Goal: Information Seeking & Learning: Learn about a topic

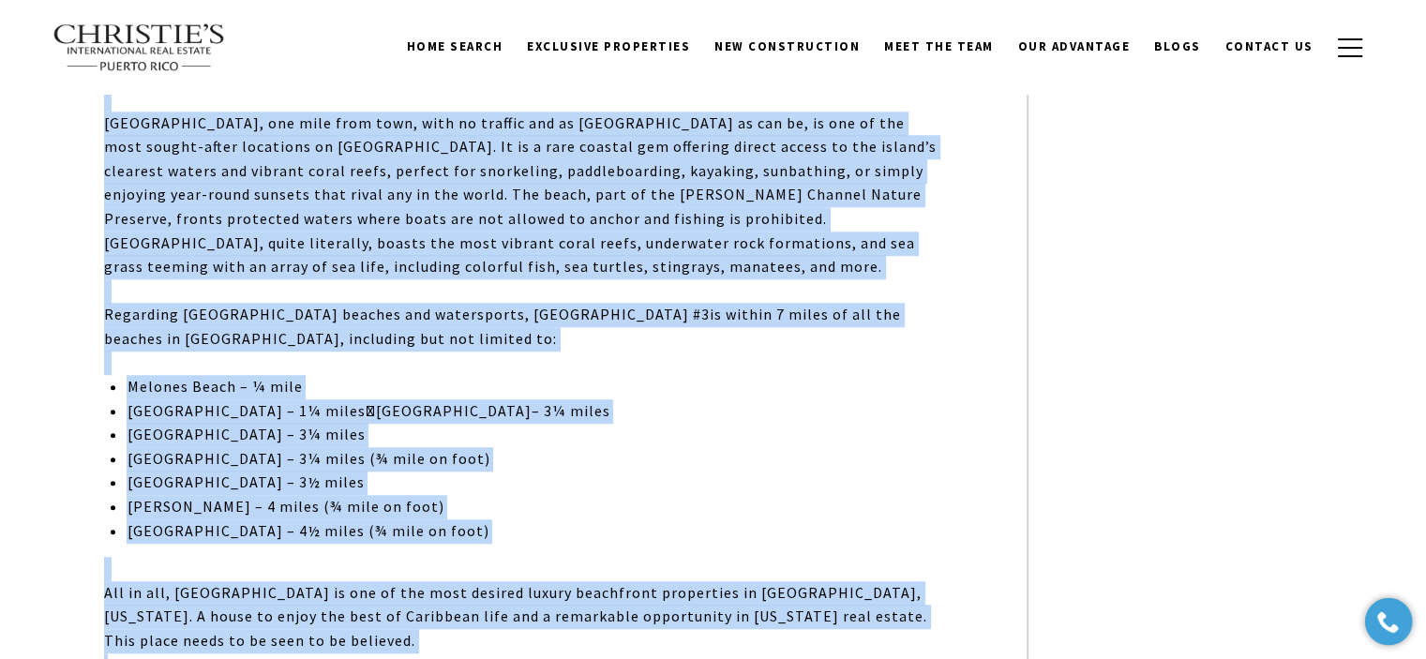
scroll to position [1501, 0]
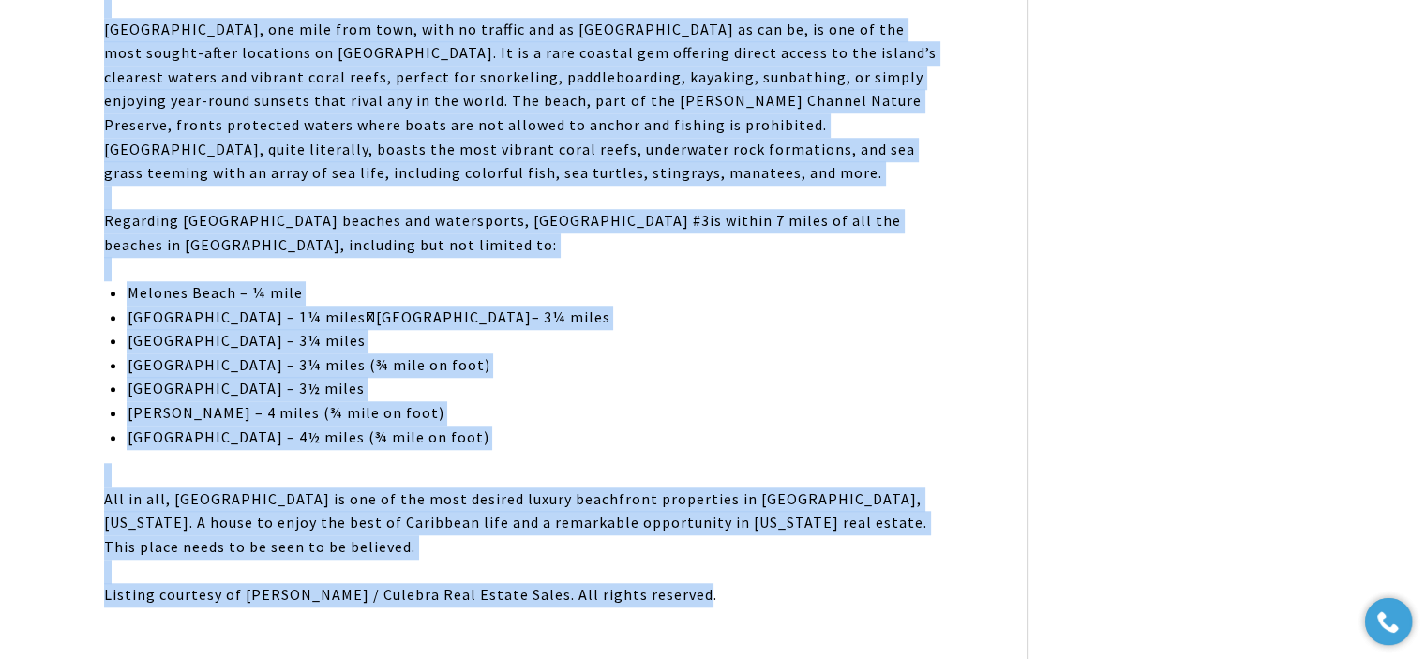
drag, startPoint x: 408, startPoint y: 377, endPoint x: 559, endPoint y: 3, distance: 403.5
click at [690, 547] on div "[GEOGRAPHIC_DATA], [GEOGRAPHIC_DATA] #3, lies atop [GEOGRAPHIC_DATA] with 300-d…" at bounding box center [523, 37] width 838 height 1238
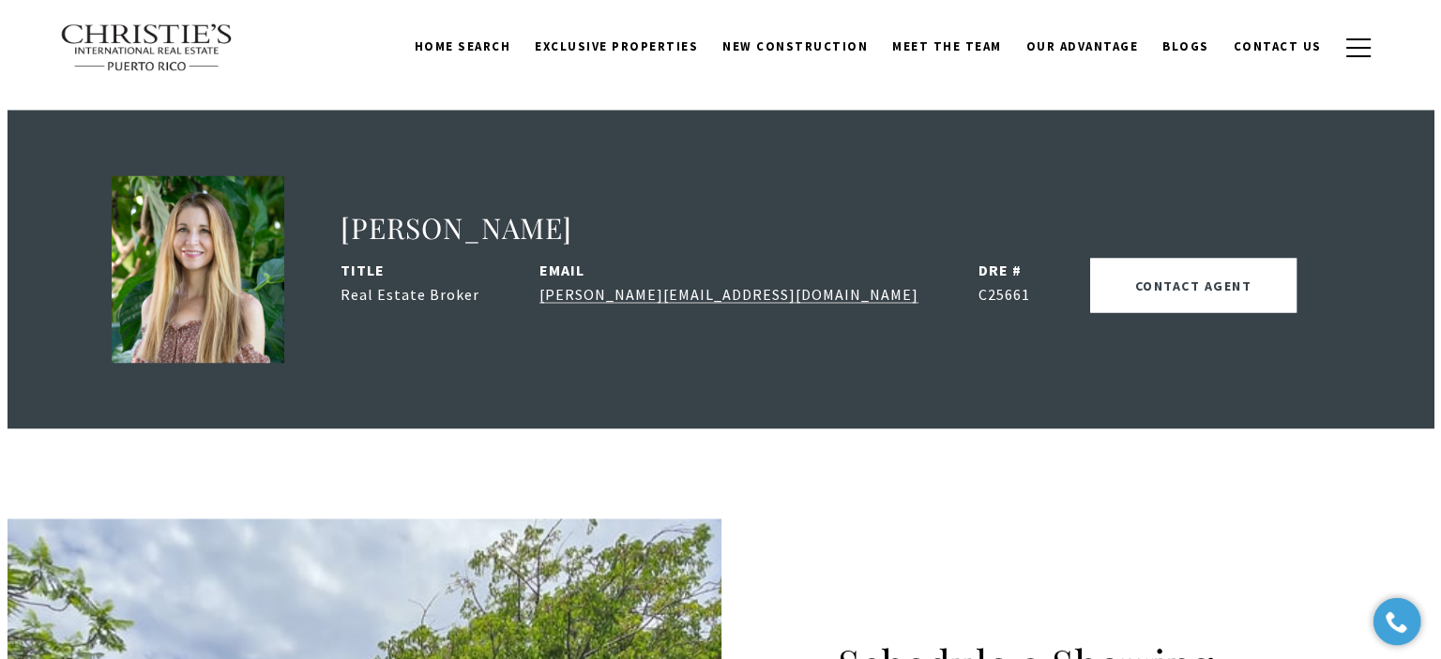
scroll to position [3346, 0]
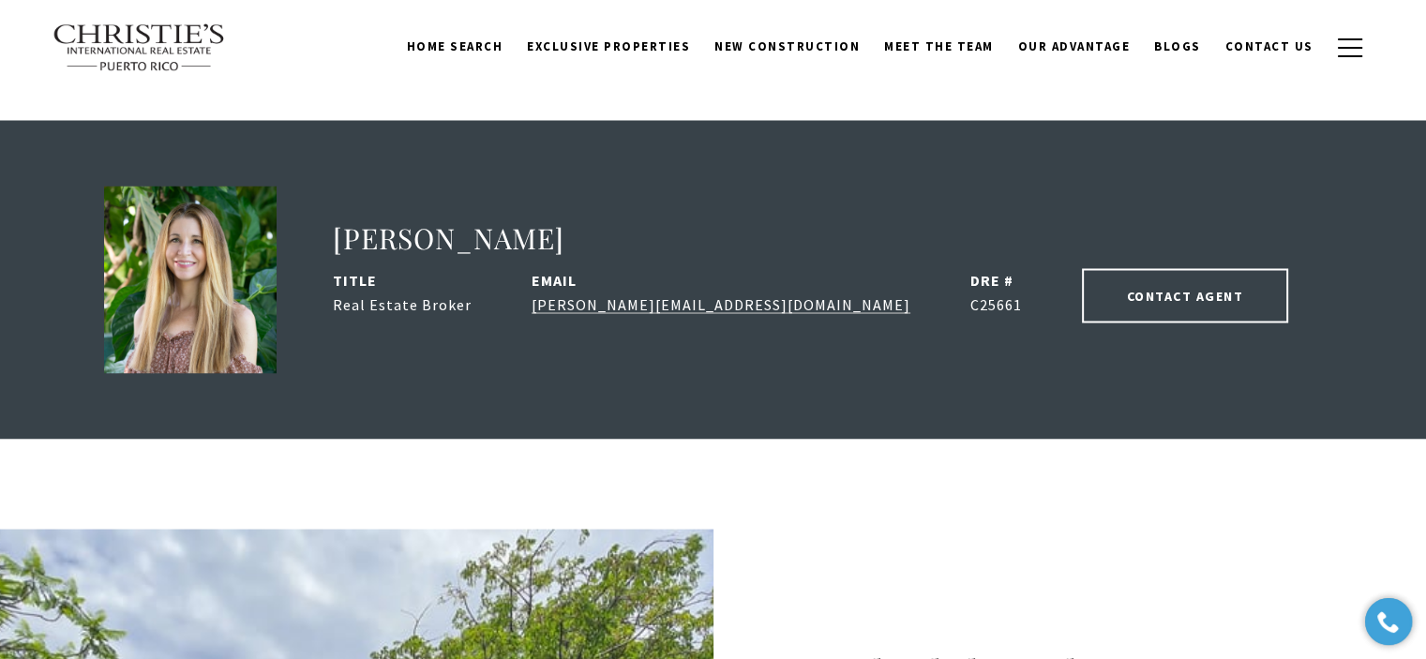
click at [1082, 268] on button "CONTACT AGENT" at bounding box center [1185, 295] width 207 height 54
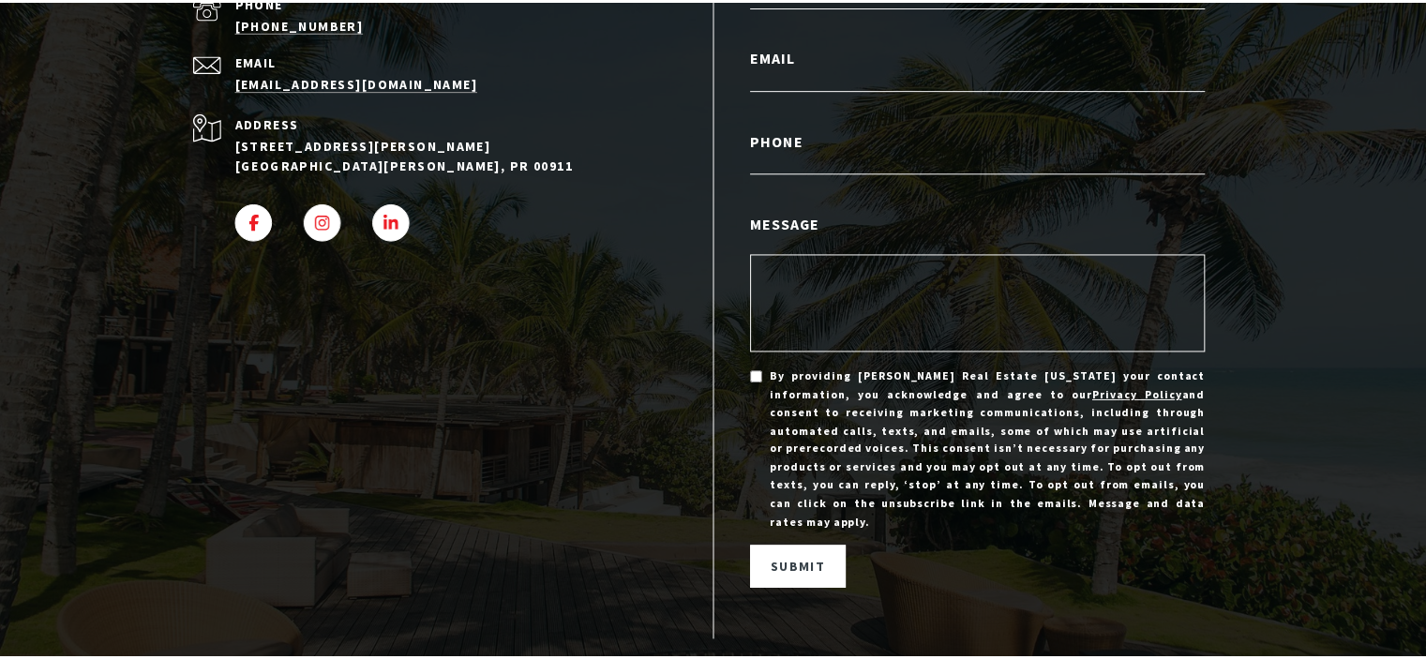
scroll to position [0, 0]
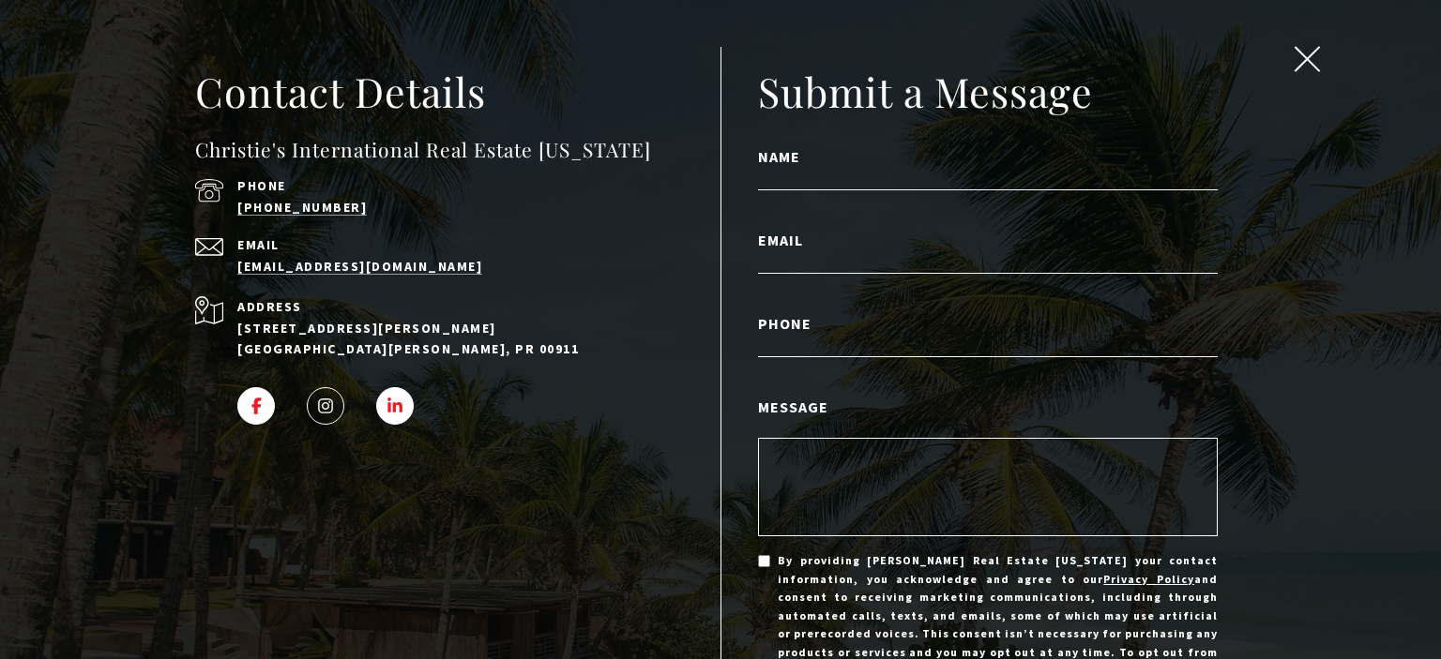
click at [317, 413] on span "INSTAGRAM - open in a new tab" at bounding box center [325, 406] width 17 height 17
click at [1290, 74] on button "close modal" at bounding box center [1308, 62] width 36 height 32
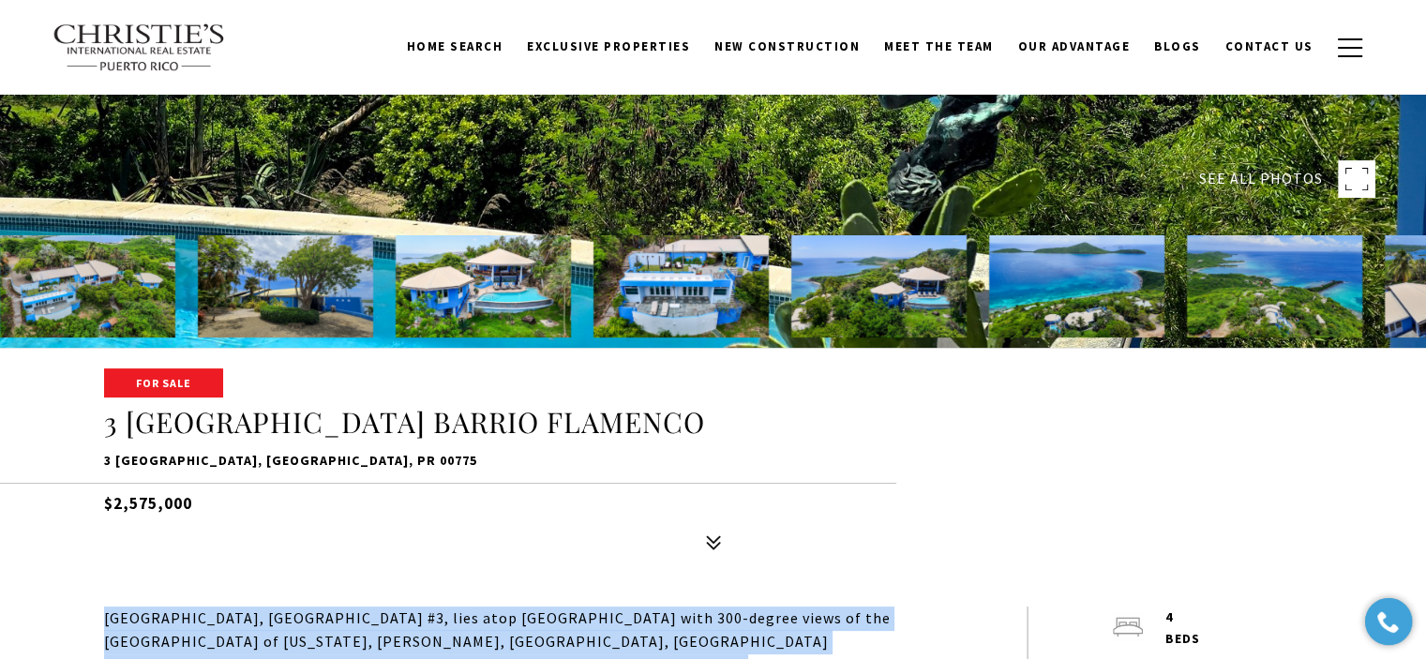
scroll to position [355, 0]
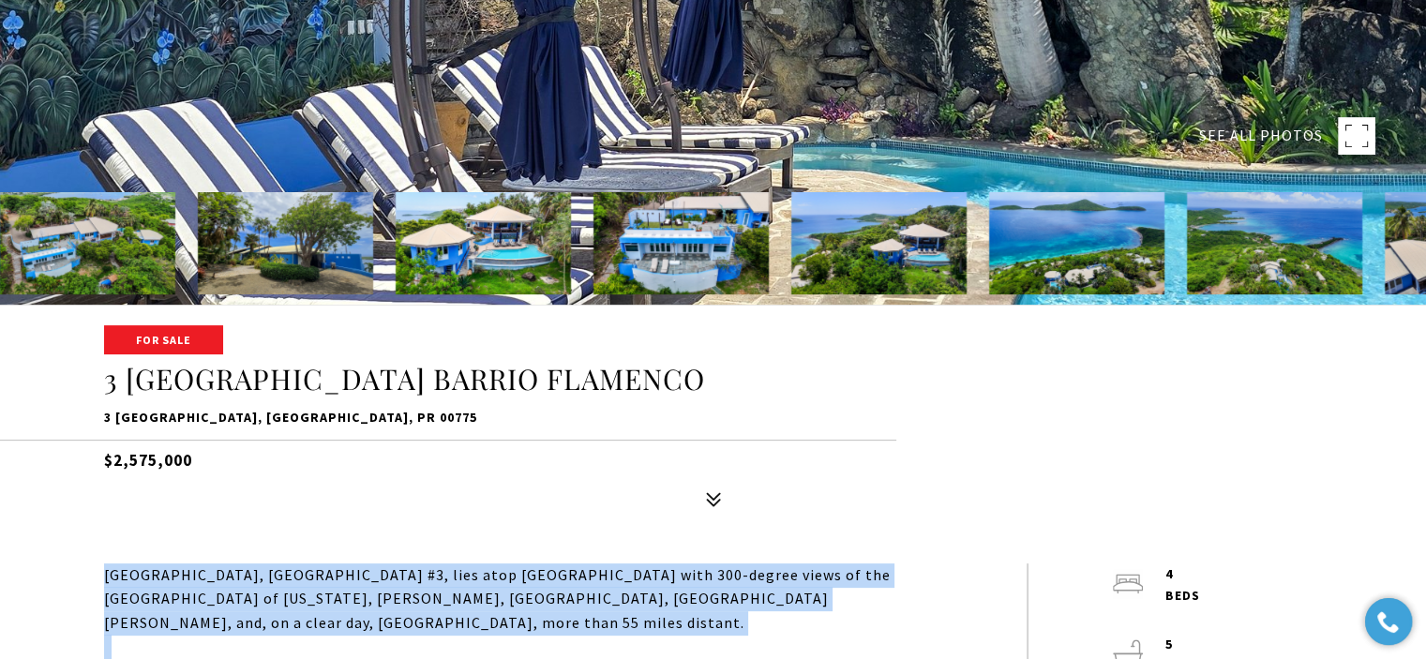
drag, startPoint x: 210, startPoint y: 467, endPoint x: 74, endPoint y: 460, distance: 136.1
click at [74, 460] on div "For Sale 3 LA QUINTA MELONES BEACH BARRIO FLAMENCO 3 LA QUINTA MELONES BEACH BA…" at bounding box center [713, 421] width 1313 height 189
copy h5 "$2,575,000"
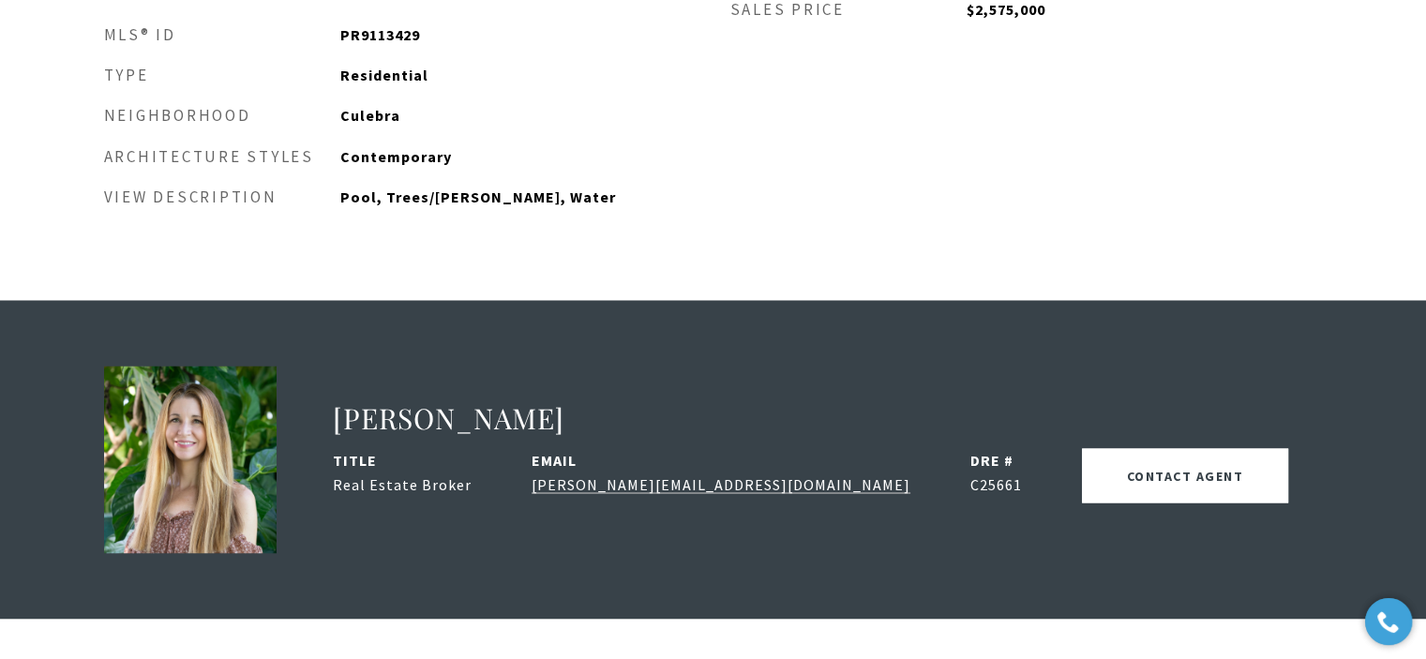
scroll to position [3449, 0]
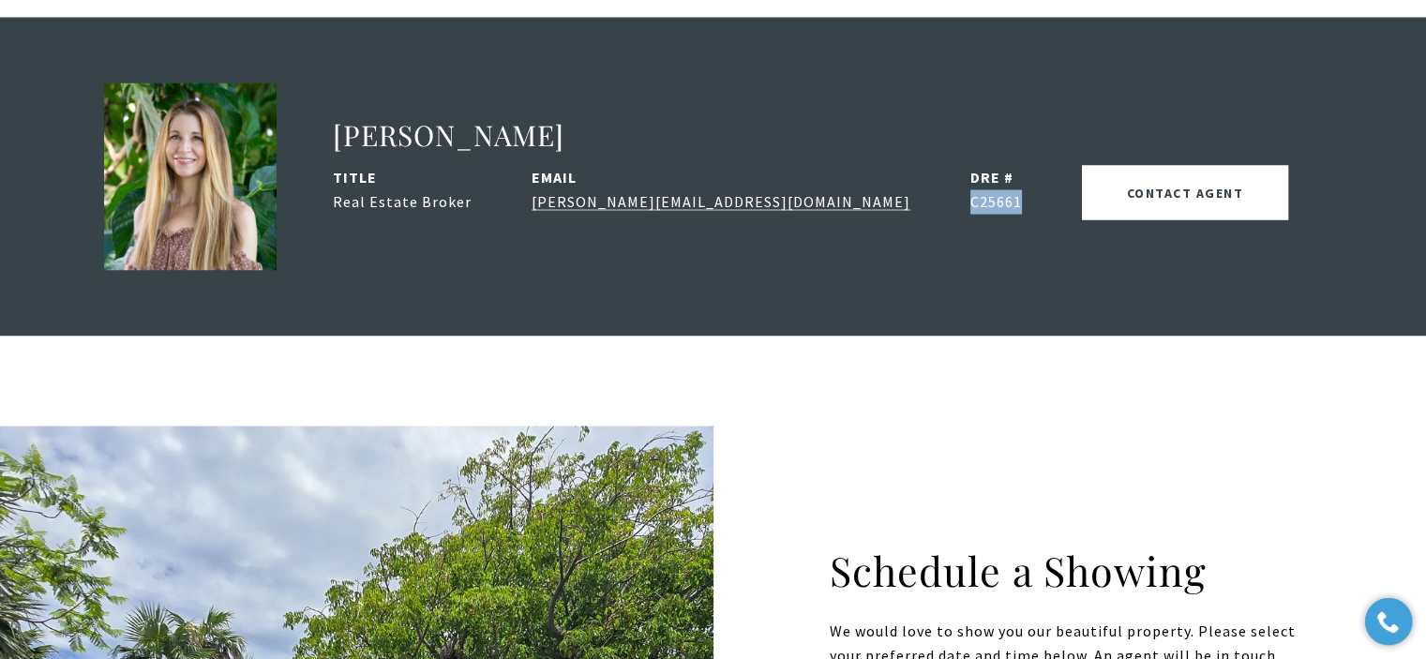
drag, startPoint x: 777, startPoint y: 130, endPoint x: 725, endPoint y: 138, distance: 52.1
click at [971, 165] on li "DRE # C25661" at bounding box center [1027, 189] width 112 height 48
copy span "C25661"
drag, startPoint x: 690, startPoint y: 132, endPoint x: 526, endPoint y: 136, distance: 164.2
click at [532, 165] on li "EMAIL monica@cirepr.com" at bounding box center [751, 189] width 439 height 48
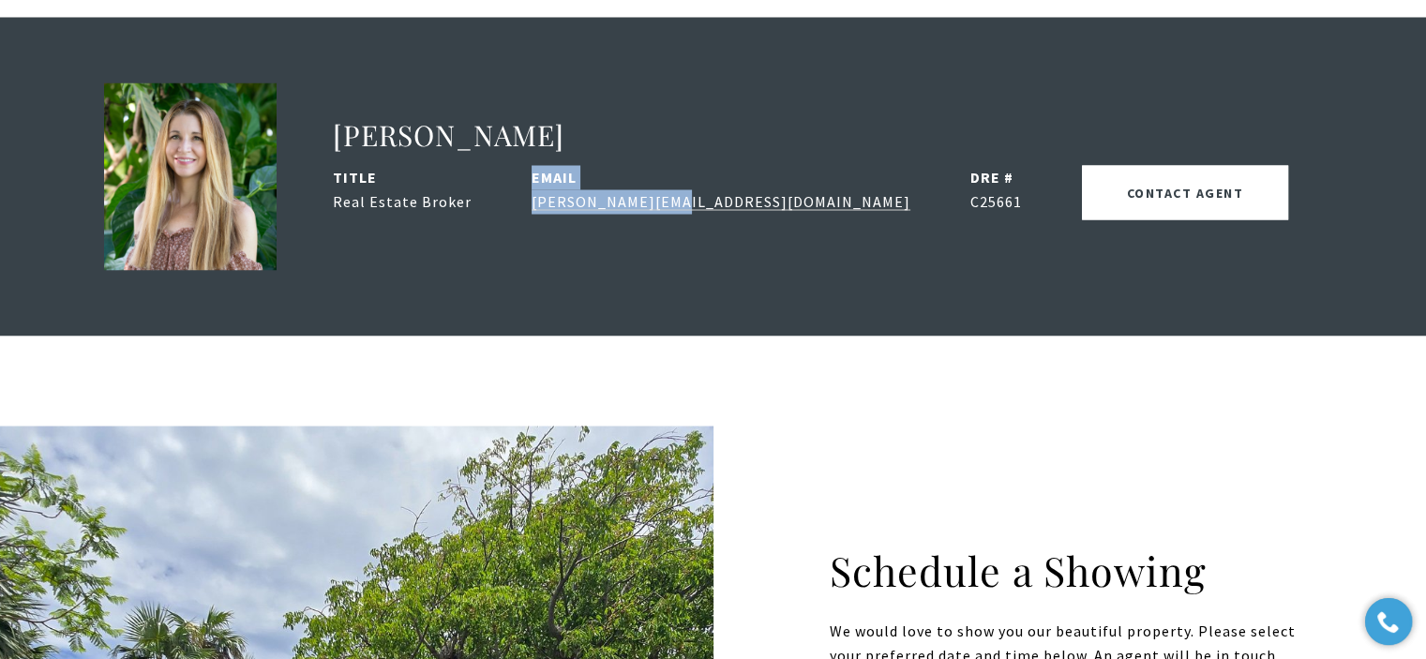
drag, startPoint x: 510, startPoint y: 128, endPoint x: 667, endPoint y: 145, distance: 157.5
click at [667, 165] on ul "title Real Estate Broker EMAIL monica@cirepr.com DRE # C25661 CONTACT AGENT" at bounding box center [828, 200] width 990 height 70
click at [673, 165] on li "EMAIL monica@cirepr.com" at bounding box center [751, 189] width 439 height 48
click at [705, 207] on div "Monica Surrena title Real Estate Broker EMAIL monica@cirepr.com DRE # C25661 CO…" at bounding box center [713, 176] width 1219 height 229
drag, startPoint x: 682, startPoint y: 137, endPoint x: 521, endPoint y: 149, distance: 160.8
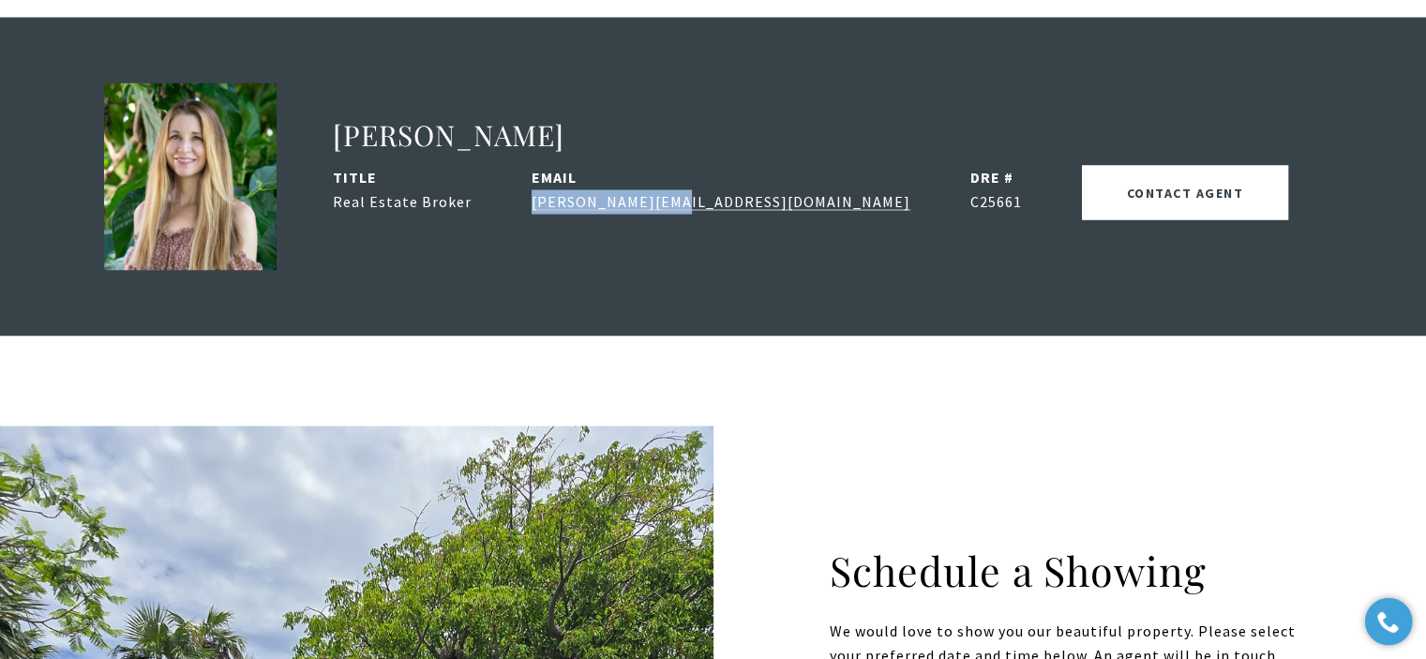
click at [521, 165] on ul "title Real Estate Broker EMAIL monica@cirepr.com DRE # C25661 CONTACT AGENT" at bounding box center [828, 200] width 990 height 70
copy link "monica@cirepr.com"
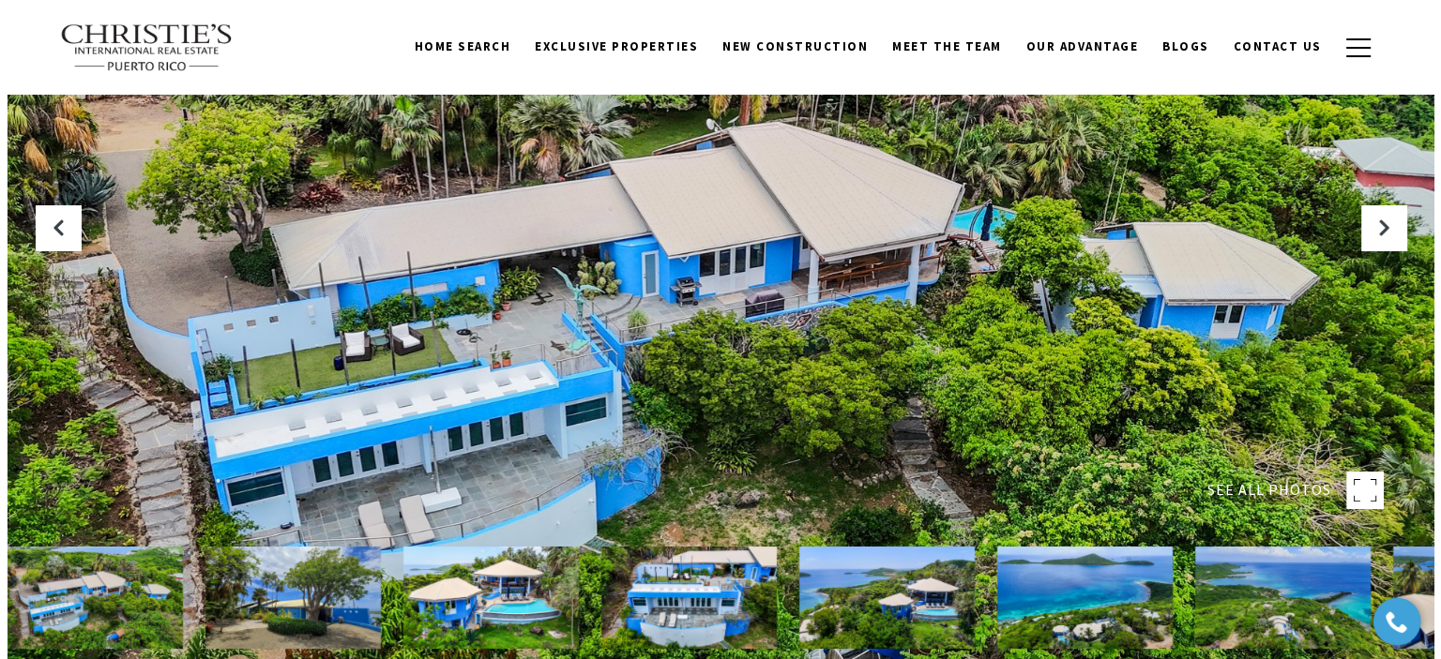
scroll to position [0, 0]
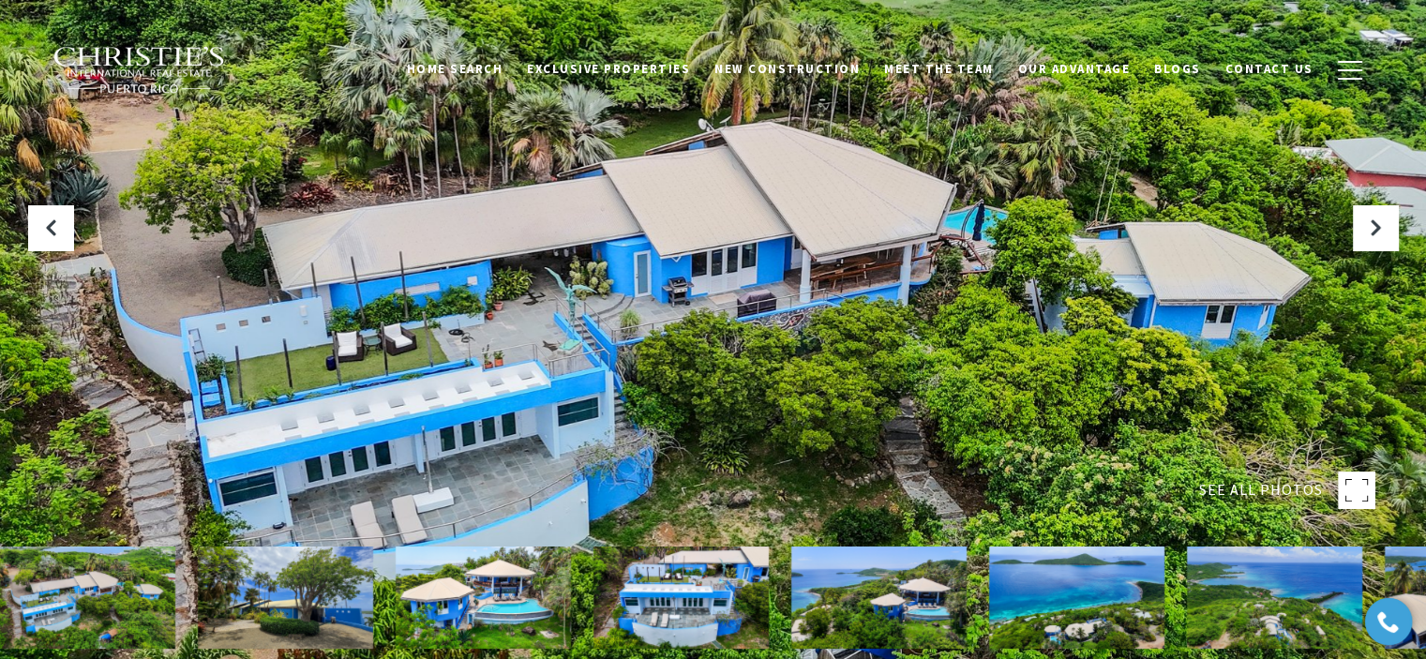
click at [478, 297] on div at bounding box center [713, 329] width 1426 height 659
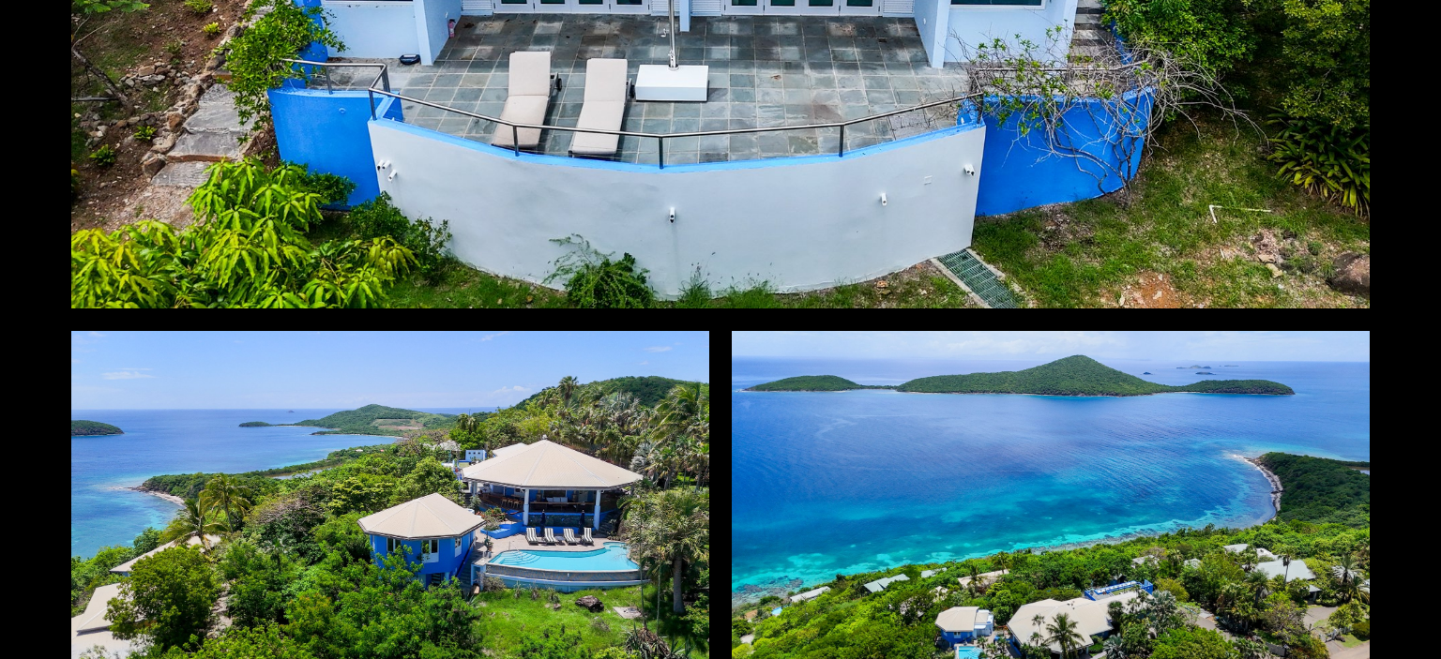
scroll to position [1782, 0]
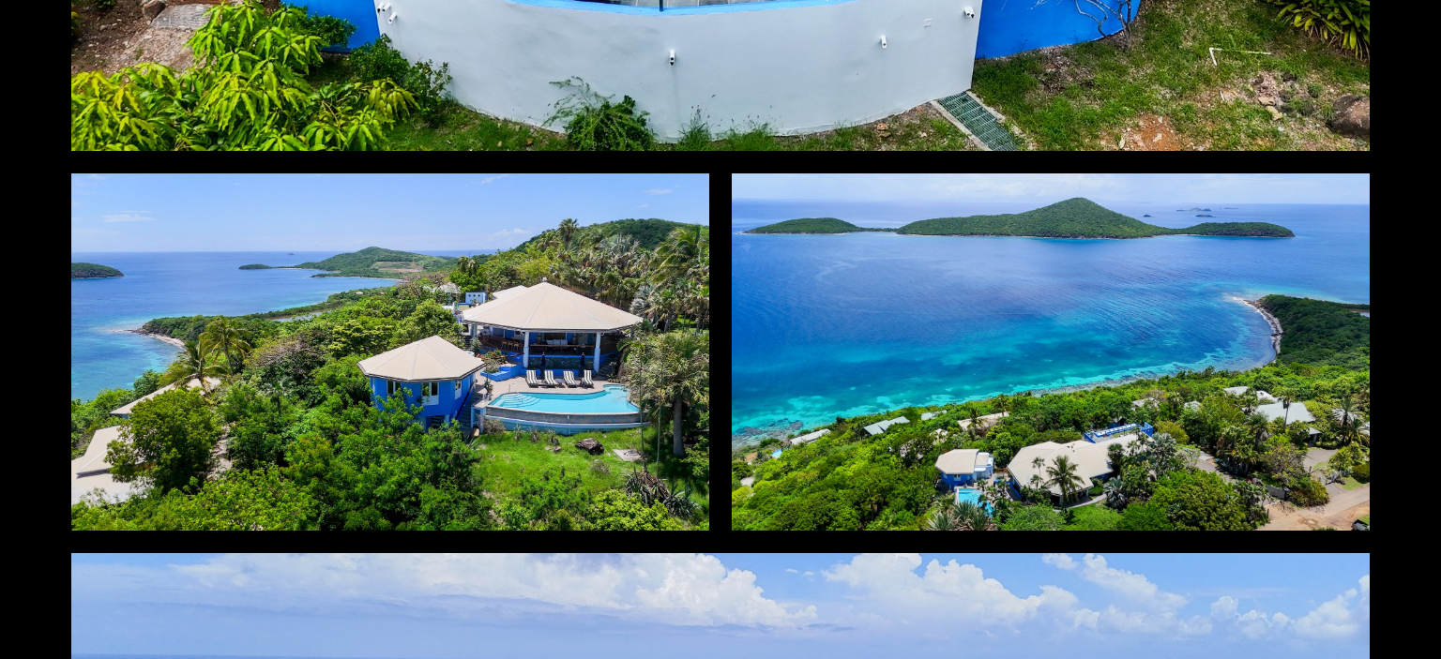
click at [511, 360] on div at bounding box center [390, 352] width 638 height 357
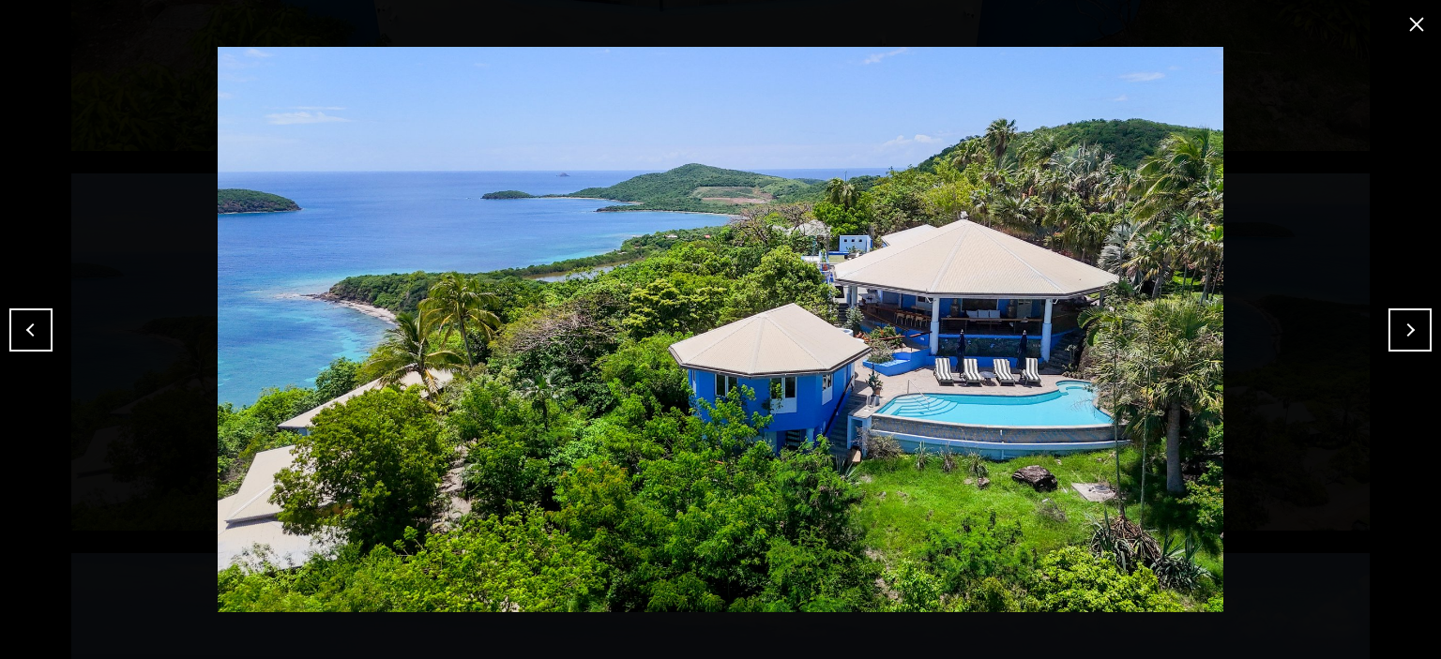
drag, startPoint x: 596, startPoint y: 288, endPoint x: 732, endPoint y: 255, distance: 139.0
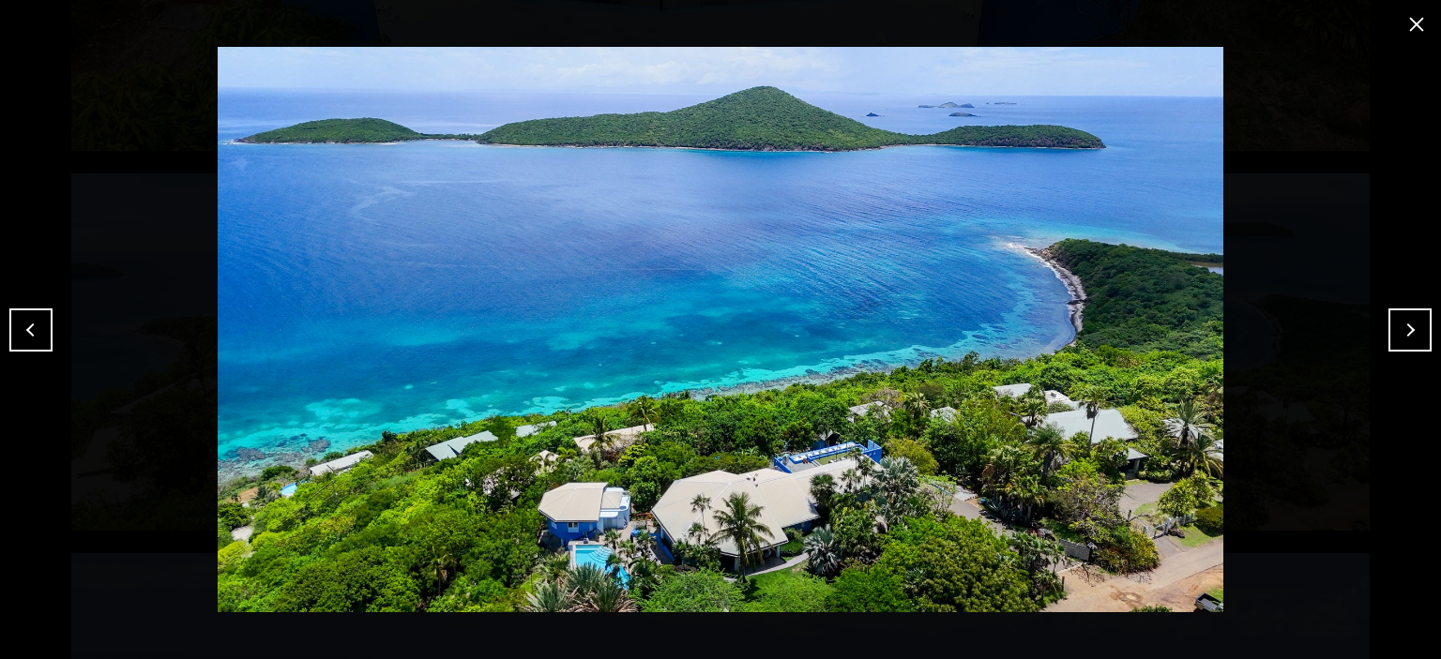
click at [1411, 335] on button "Next" at bounding box center [1409, 330] width 43 height 43
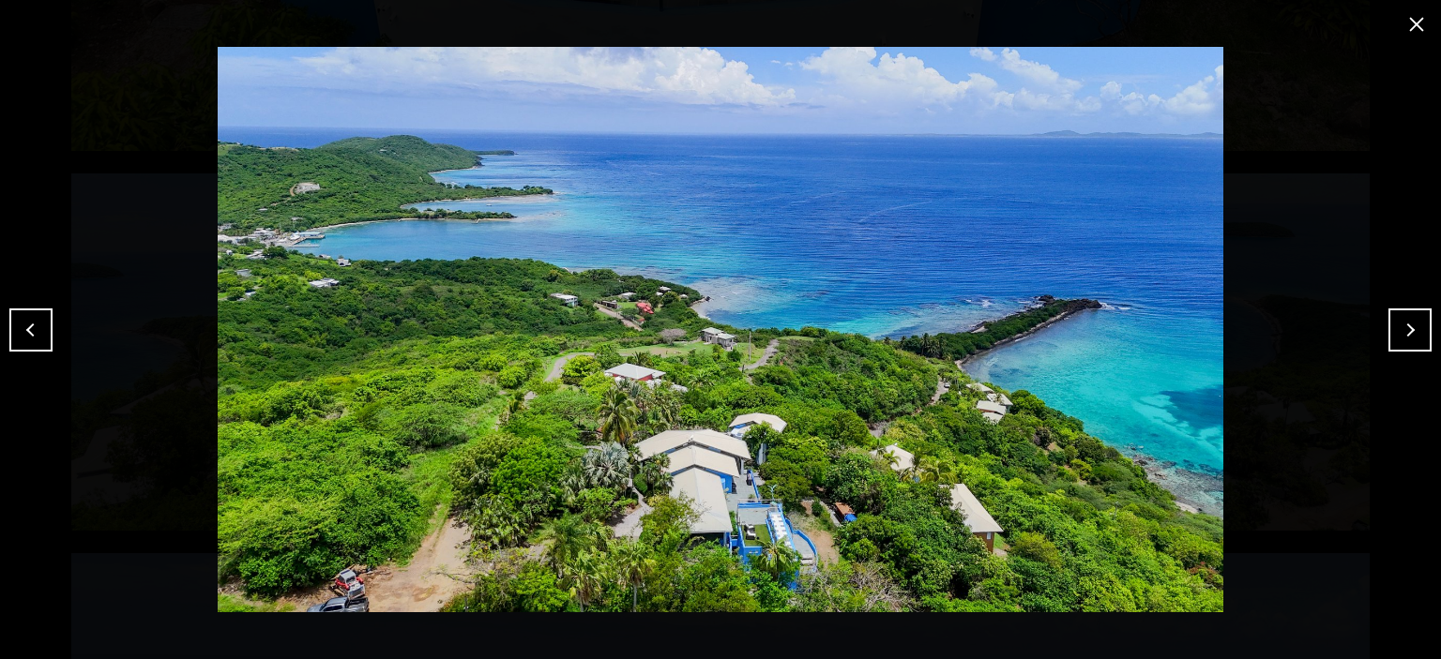
click at [1411, 335] on button "Next" at bounding box center [1409, 330] width 43 height 43
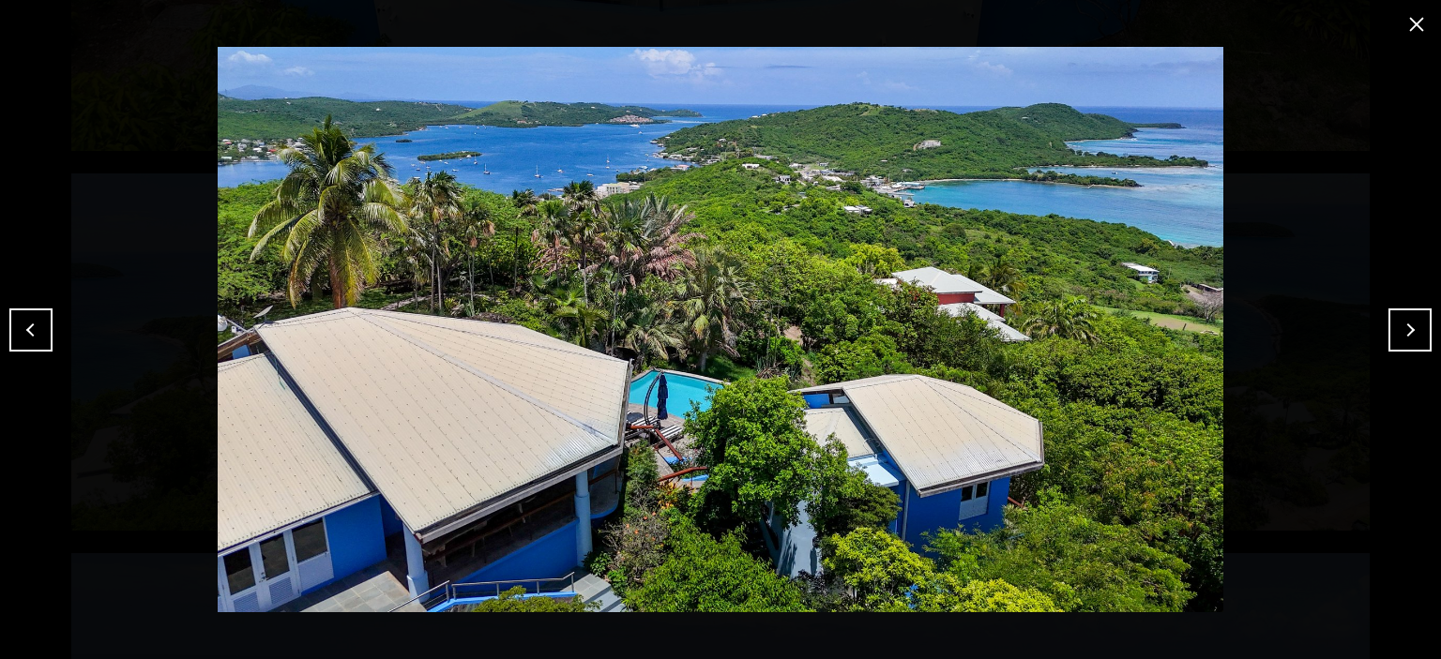
click at [1411, 335] on button "Next" at bounding box center [1409, 330] width 43 height 43
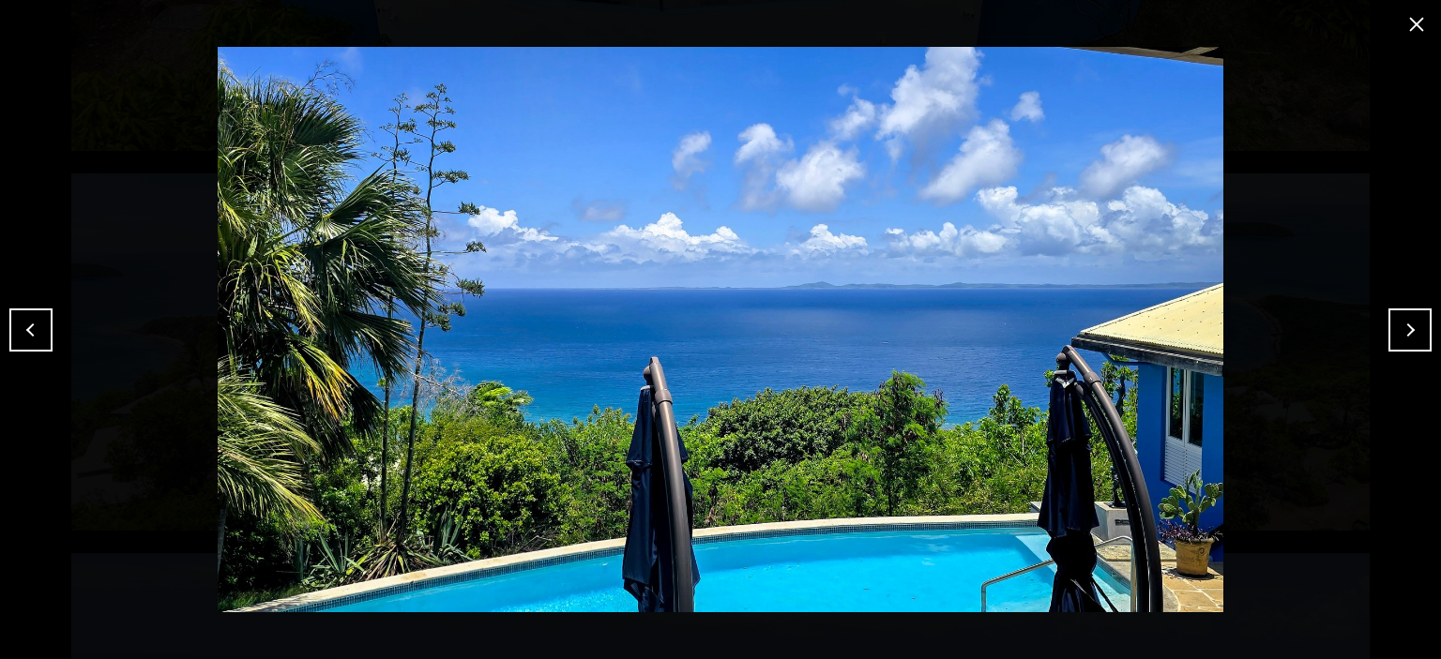
click at [1411, 335] on button "Next" at bounding box center [1409, 330] width 43 height 43
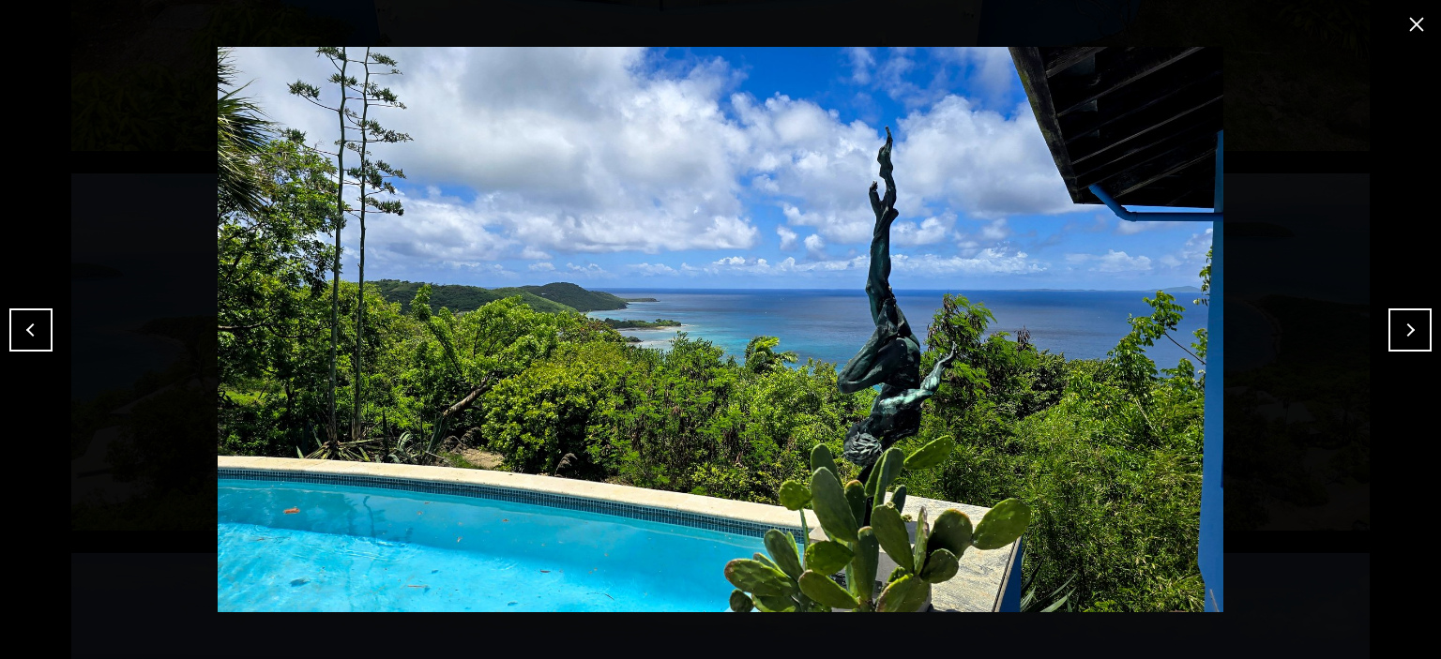
click at [1411, 335] on button "Next" at bounding box center [1409, 330] width 43 height 43
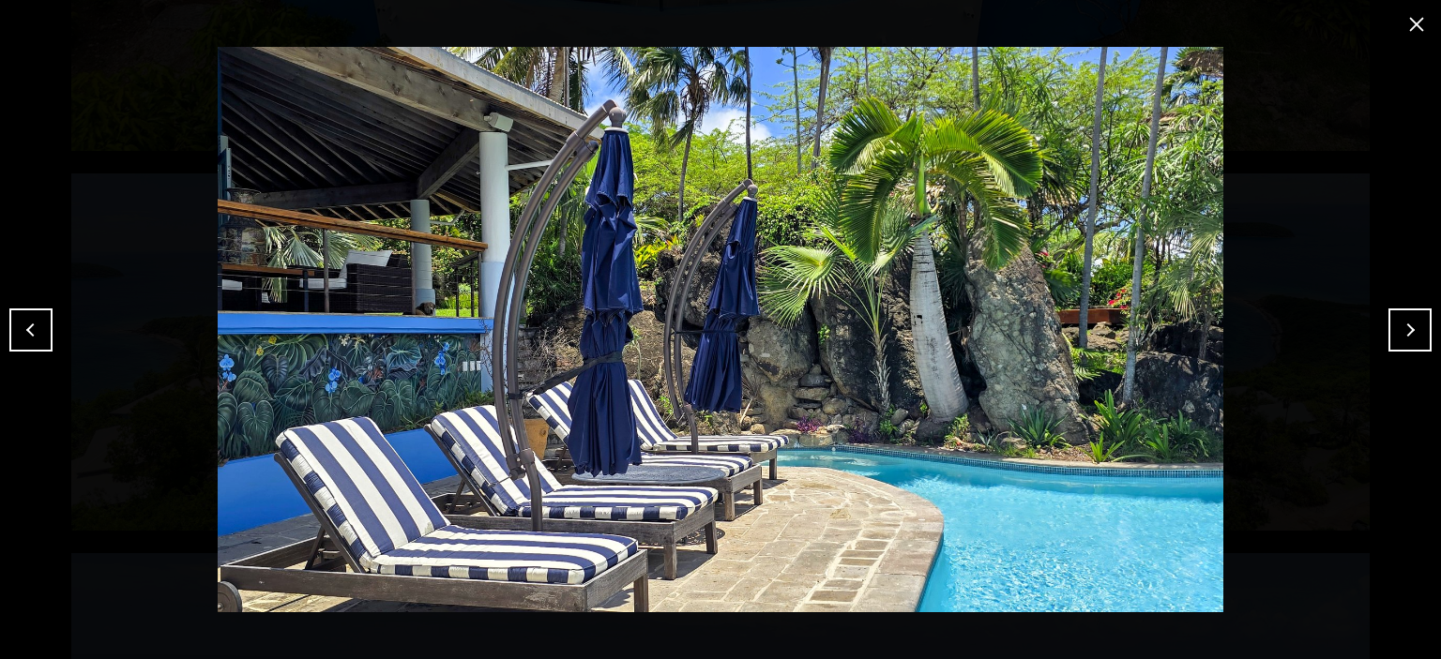
click at [1411, 335] on button "Next" at bounding box center [1409, 330] width 43 height 43
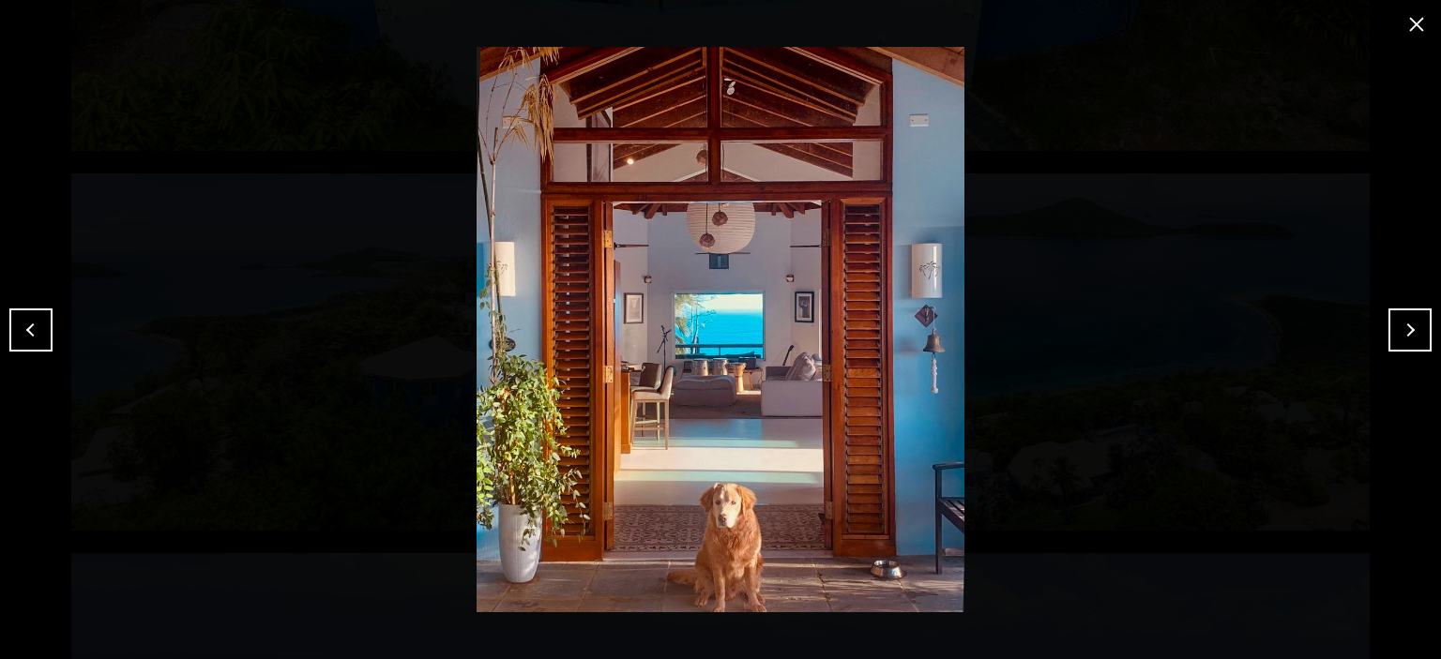
click at [1407, 322] on button "Next" at bounding box center [1409, 330] width 43 height 43
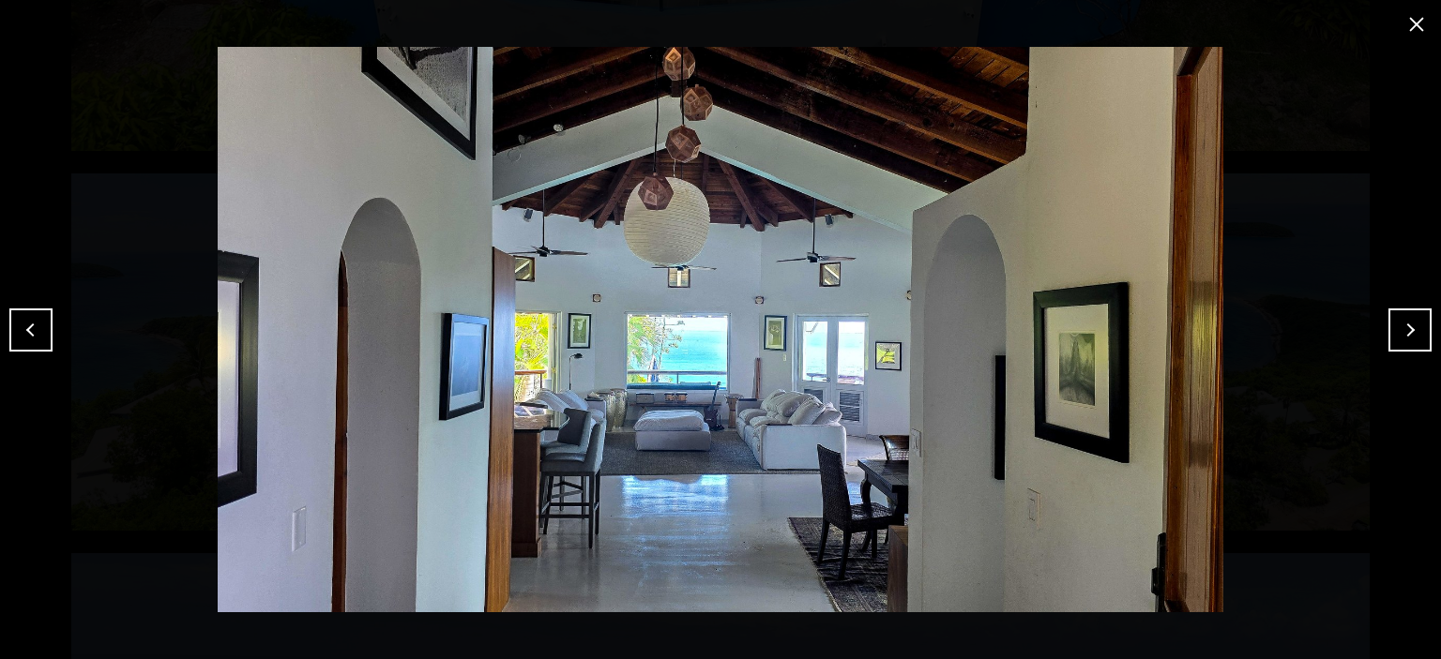
click at [1407, 325] on button "Next" at bounding box center [1409, 330] width 43 height 43
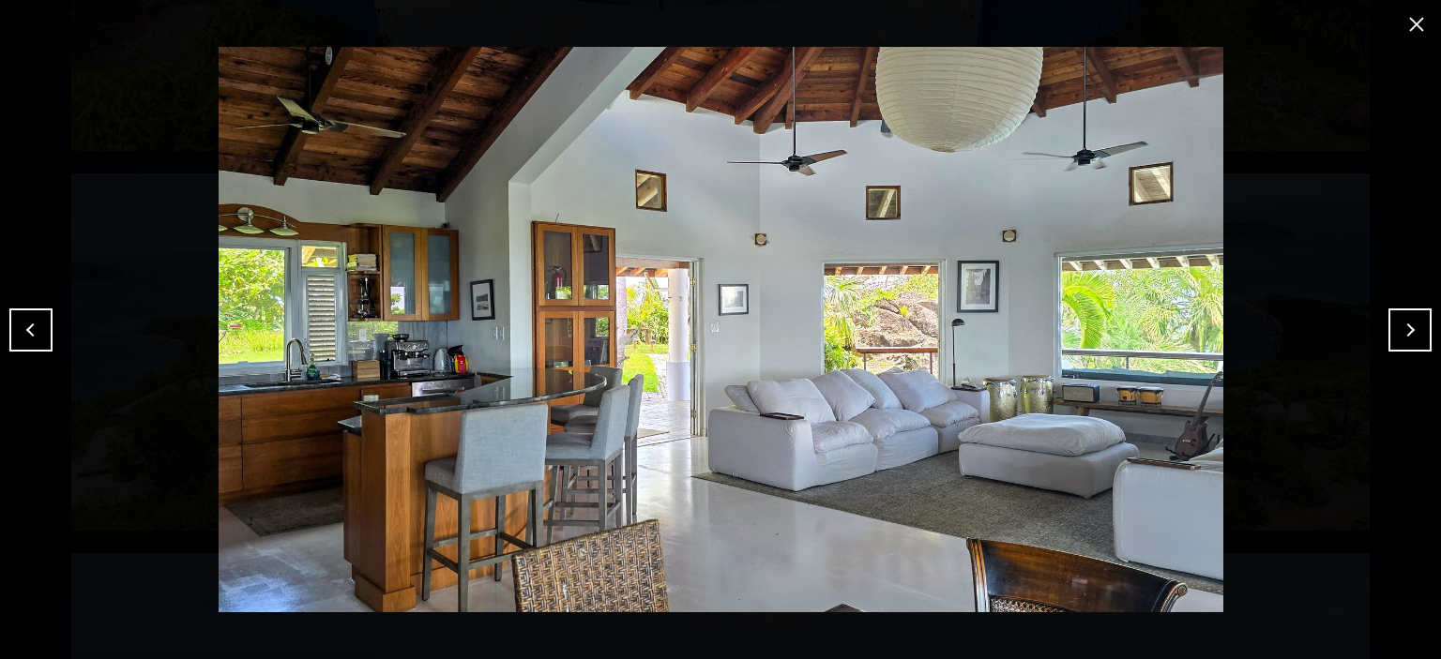
click at [1407, 325] on button "Next" at bounding box center [1409, 330] width 43 height 43
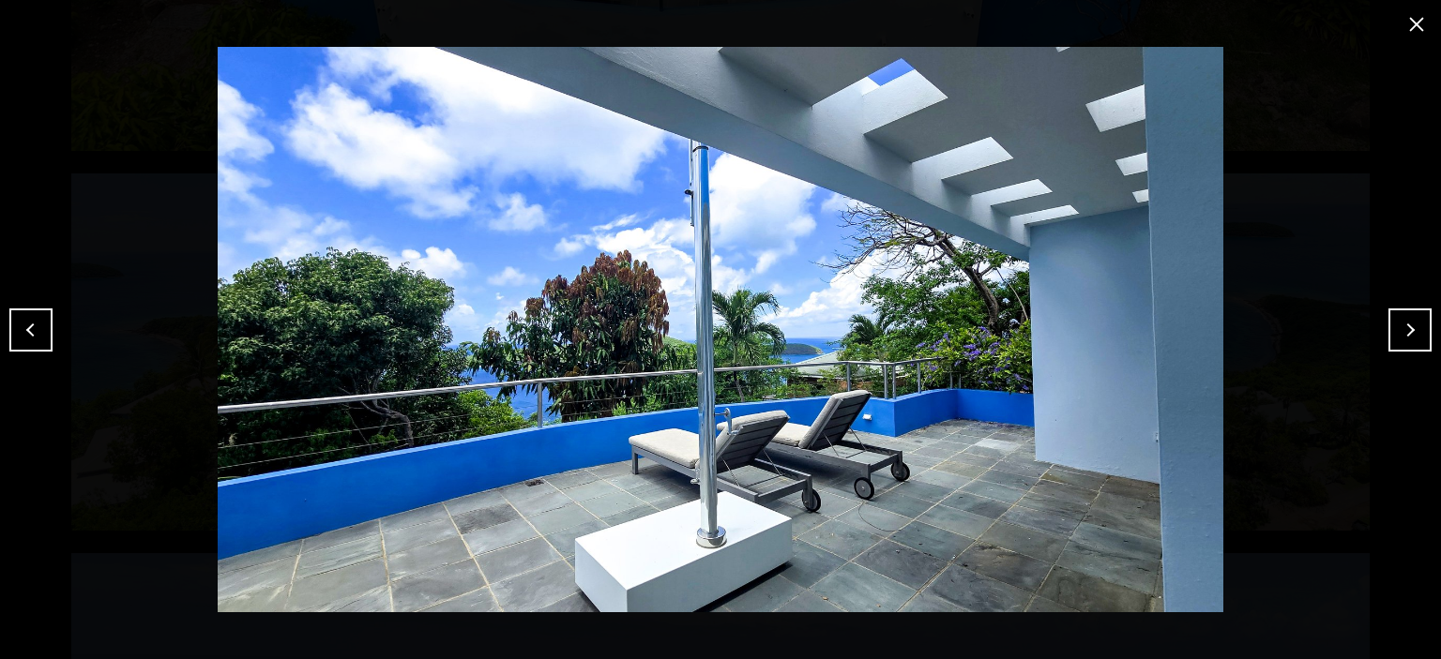
drag, startPoint x: 660, startPoint y: 316, endPoint x: 651, endPoint y: 339, distance: 24.4
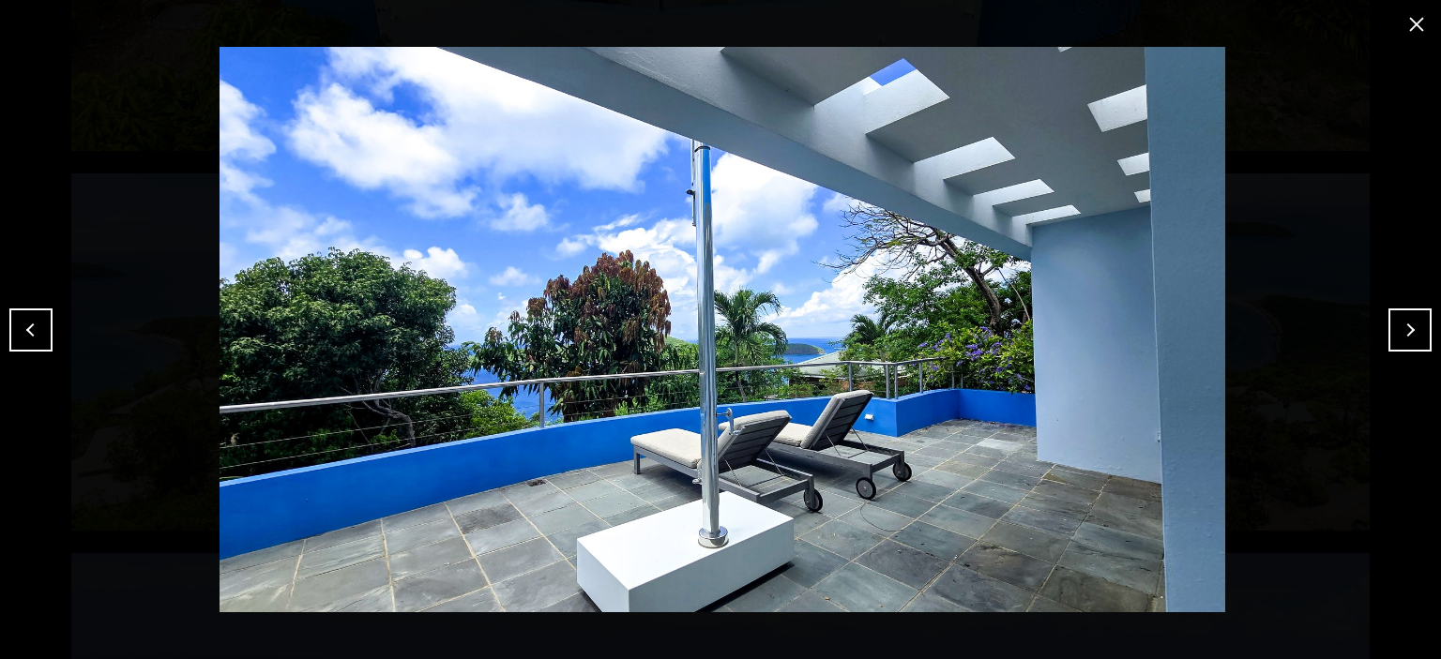
drag, startPoint x: 651, startPoint y: 339, endPoint x: 615, endPoint y: 359, distance: 41.2
click at [615, 359] on img at bounding box center [722, 330] width 1347 height 566
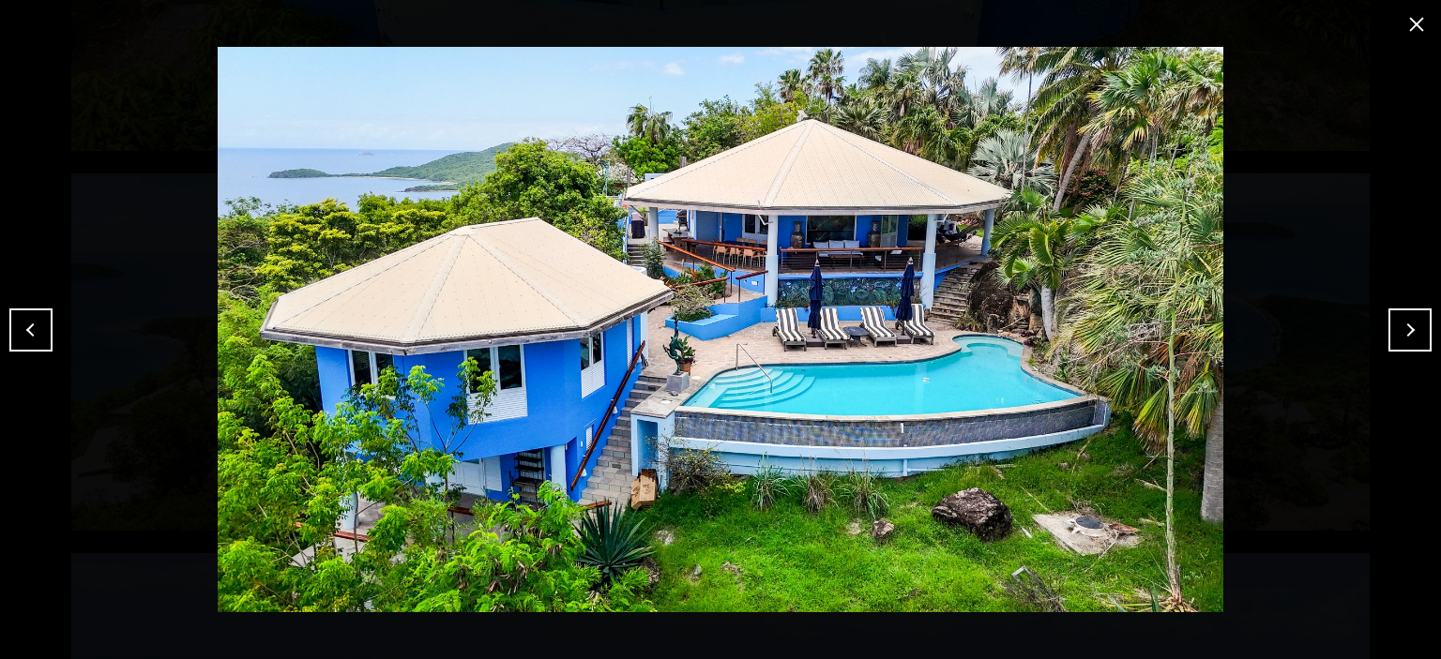
click at [1415, 21] on button "close modal" at bounding box center [1416, 24] width 30 height 30
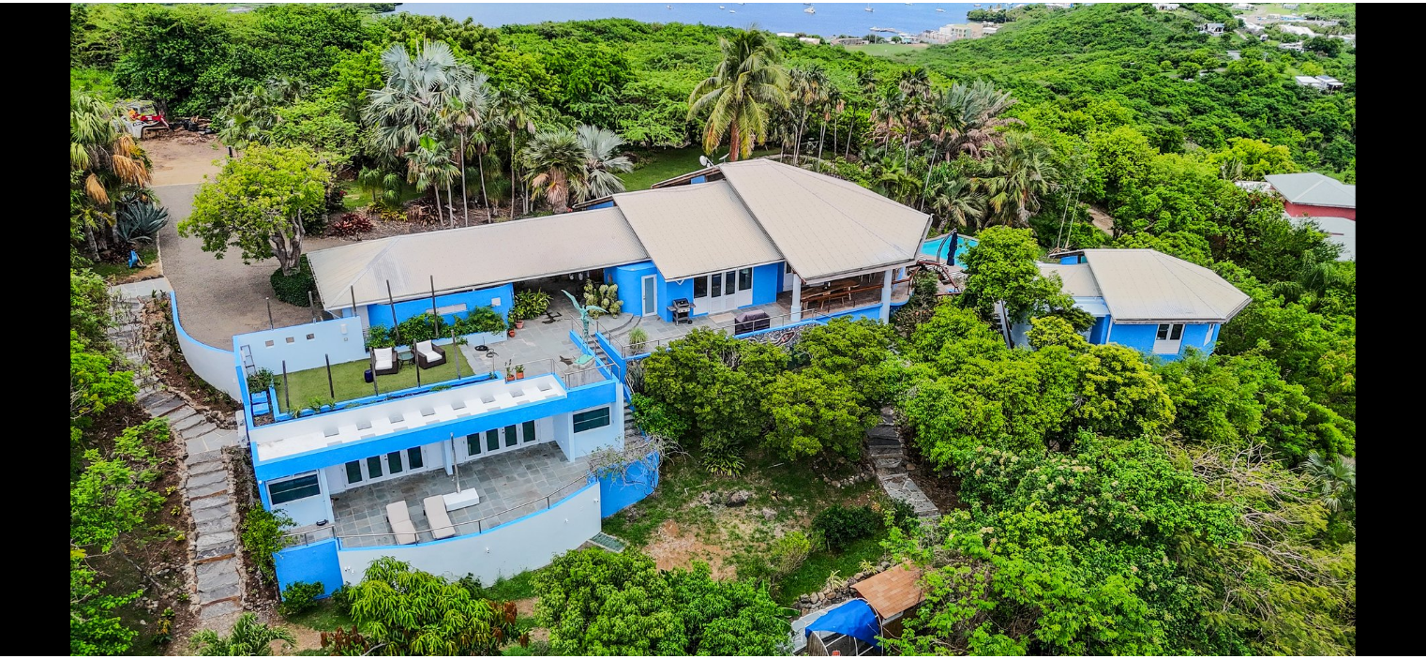
scroll to position [0, 0]
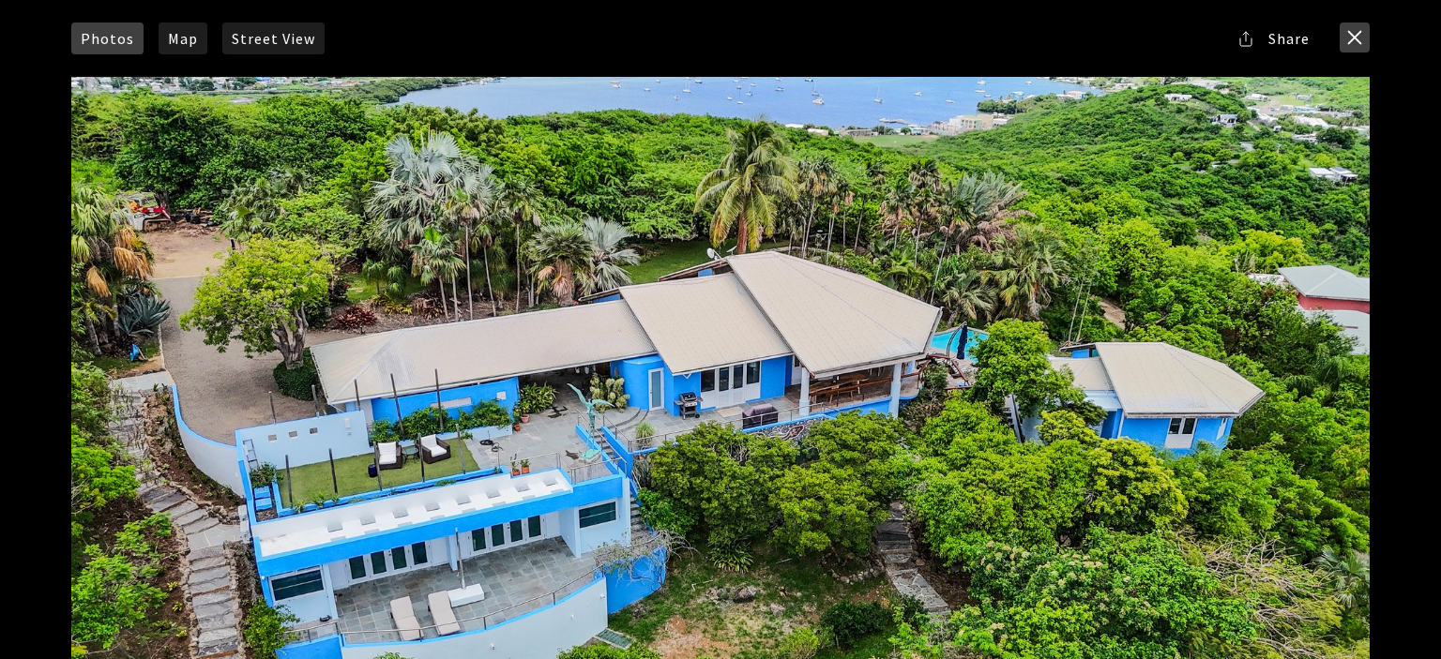
click at [1349, 46] on button "close modal" at bounding box center [1354, 38] width 30 height 30
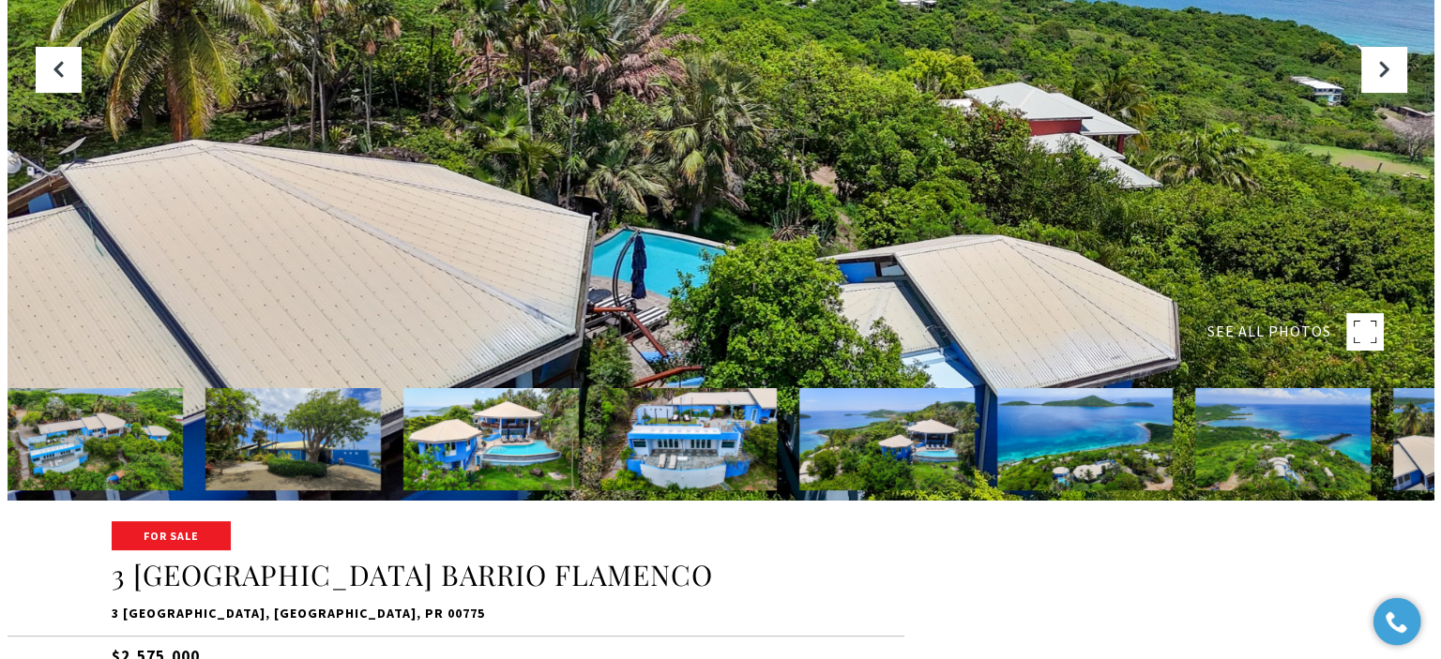
scroll to position [188, 0]
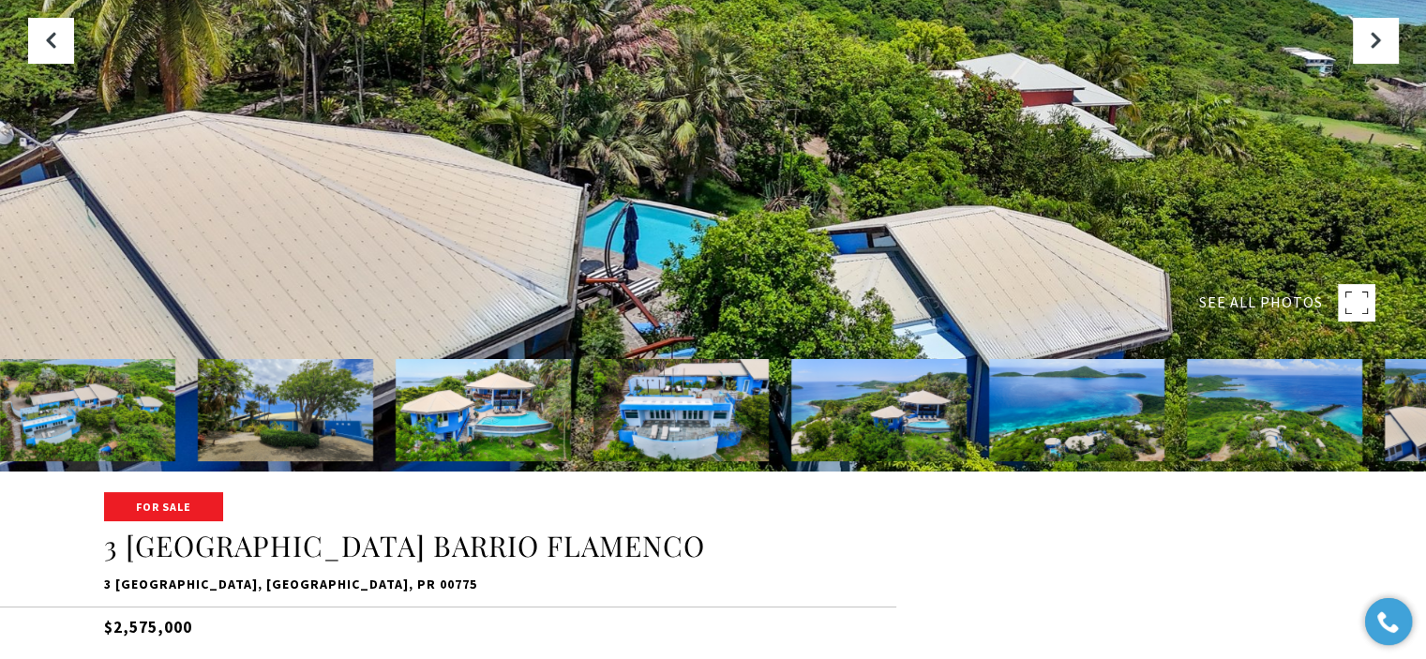
click at [1049, 190] on div at bounding box center [713, 141] width 1426 height 659
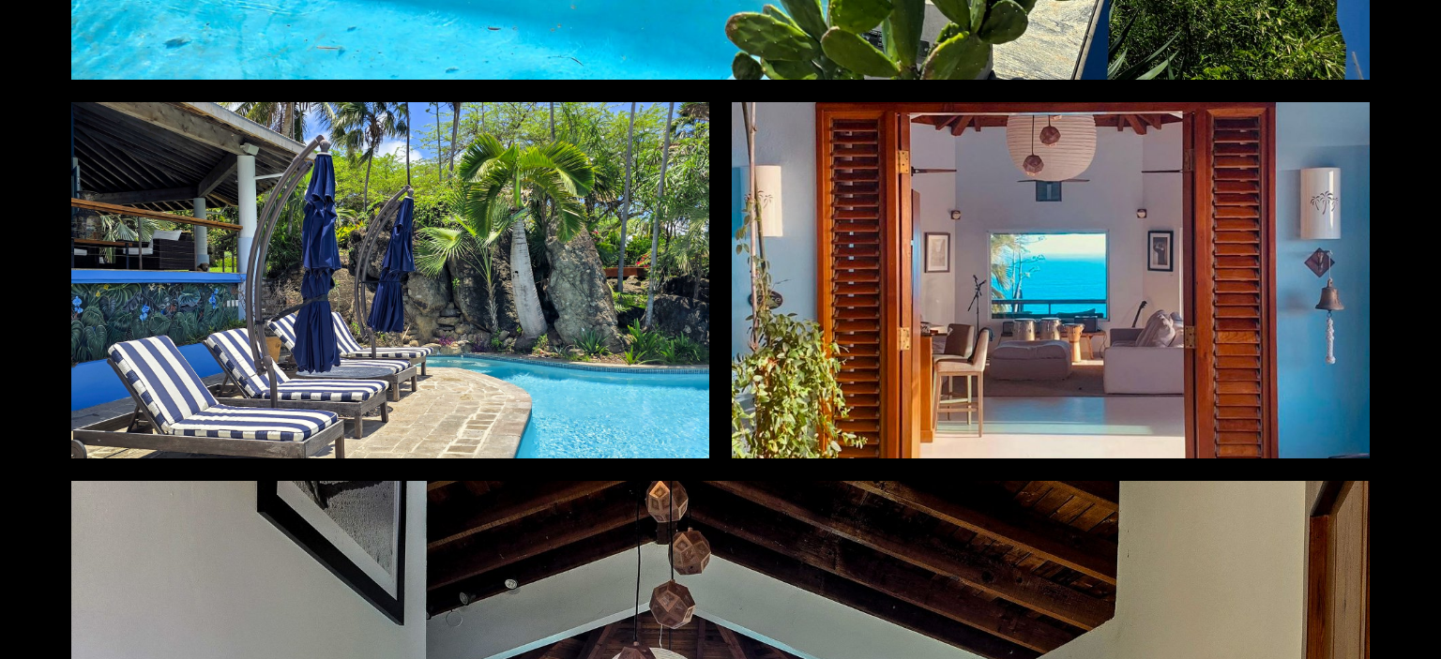
scroll to position [4220, 0]
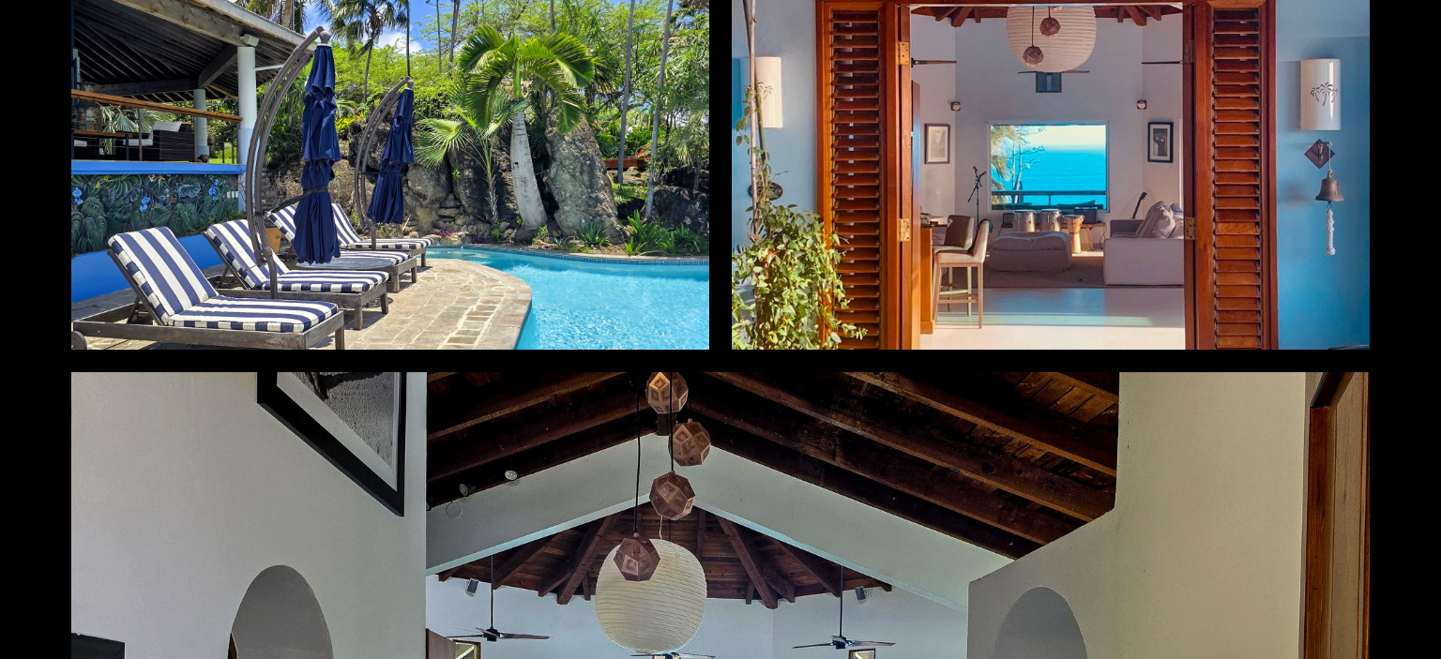
click at [543, 134] on div at bounding box center [390, 171] width 638 height 357
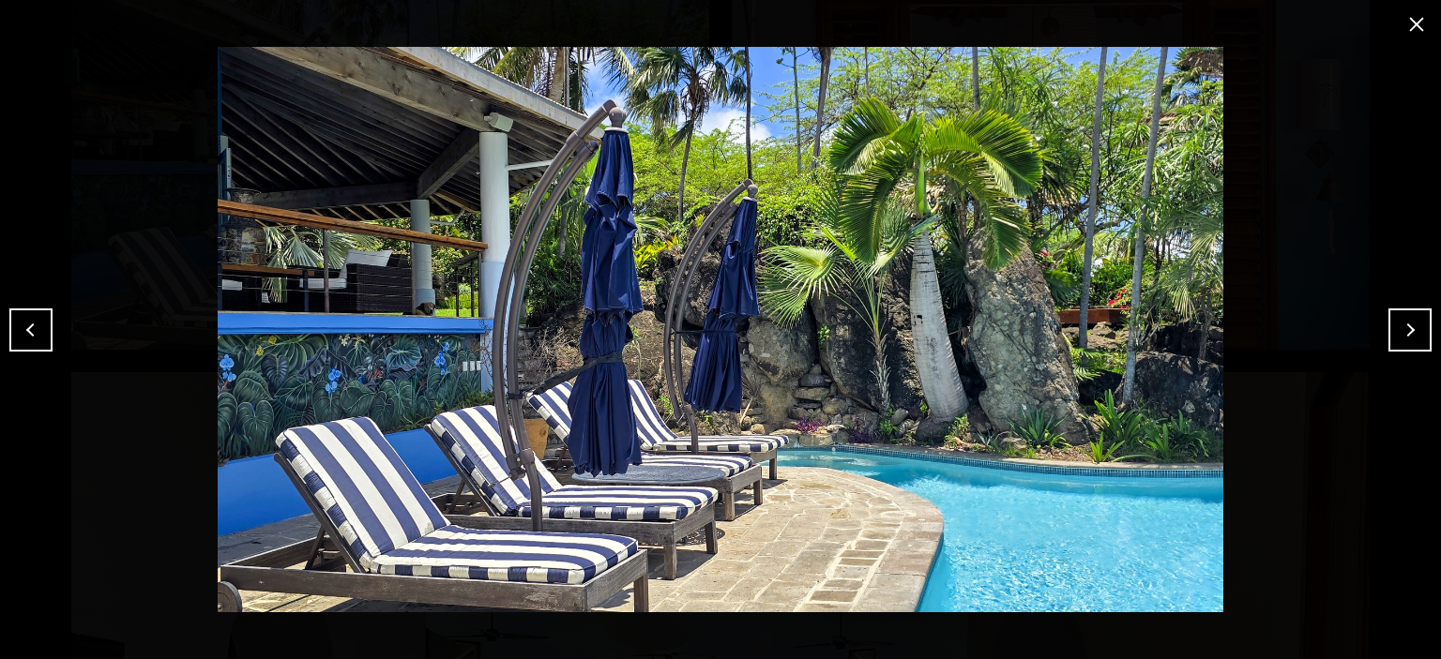
click at [1409, 325] on button "Next" at bounding box center [1409, 330] width 43 height 43
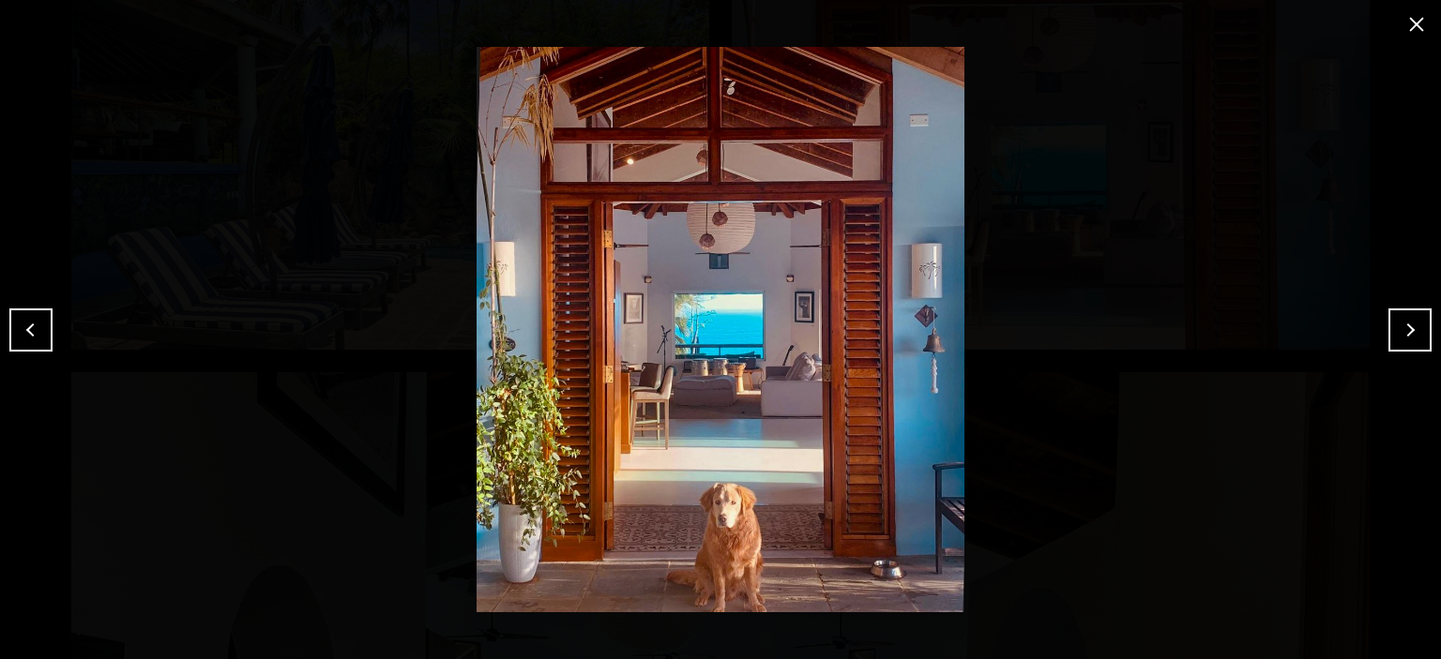
click at [34, 332] on button "Previous" at bounding box center [30, 330] width 43 height 43
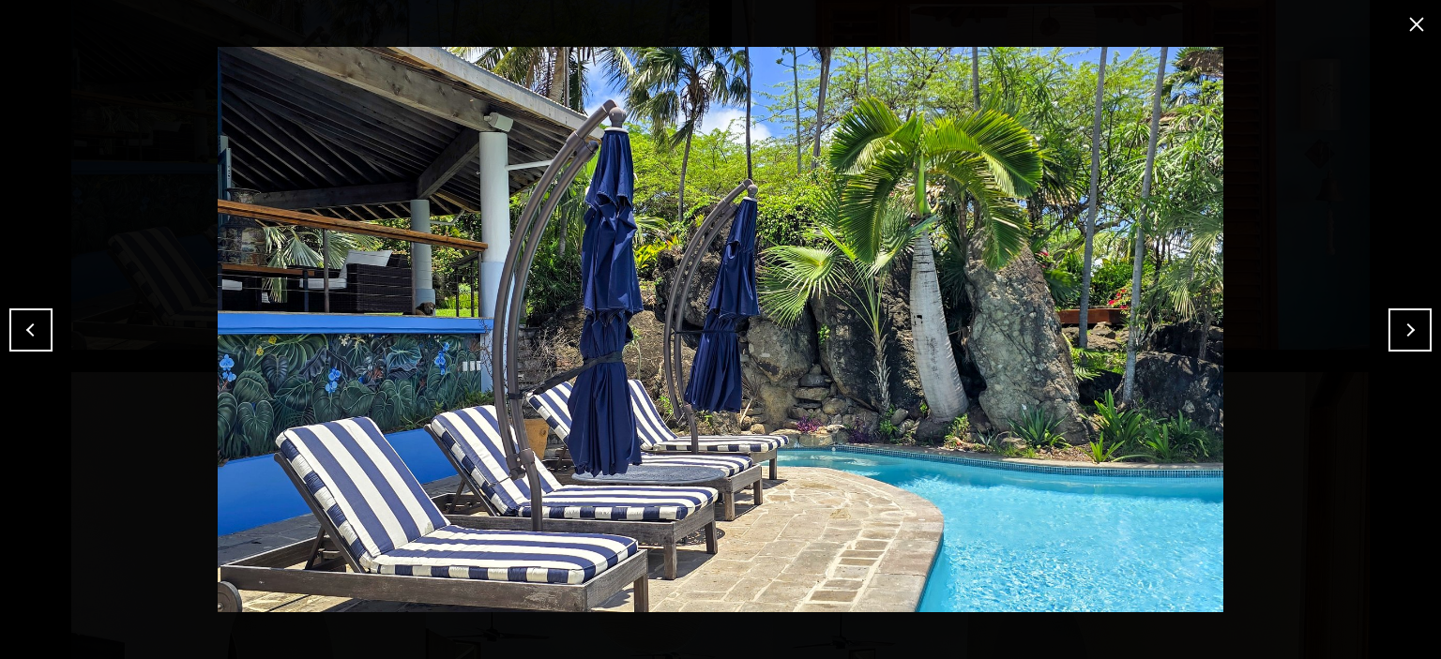
drag, startPoint x: 1414, startPoint y: 22, endPoint x: 1039, endPoint y: 202, distance: 416.1
click at [1414, 22] on button "close modal" at bounding box center [1416, 24] width 30 height 30
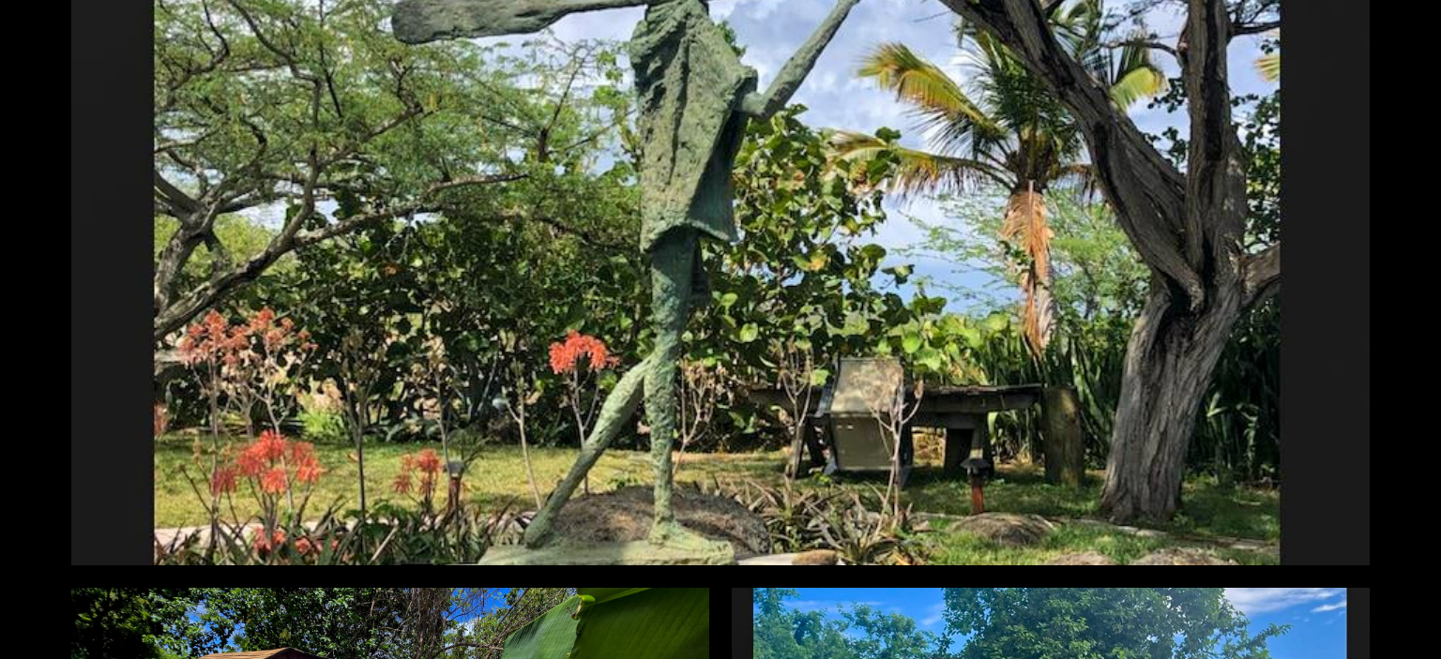
scroll to position [14154, 0]
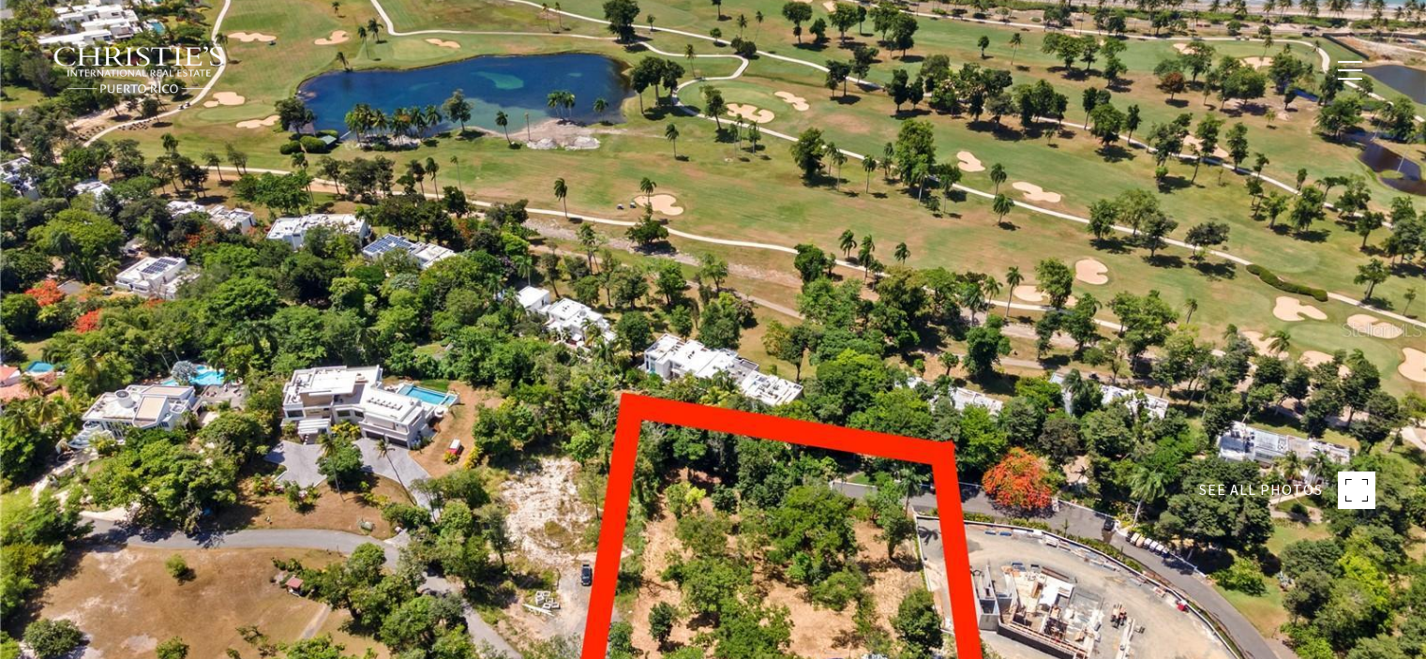
scroll to position [1883, 0]
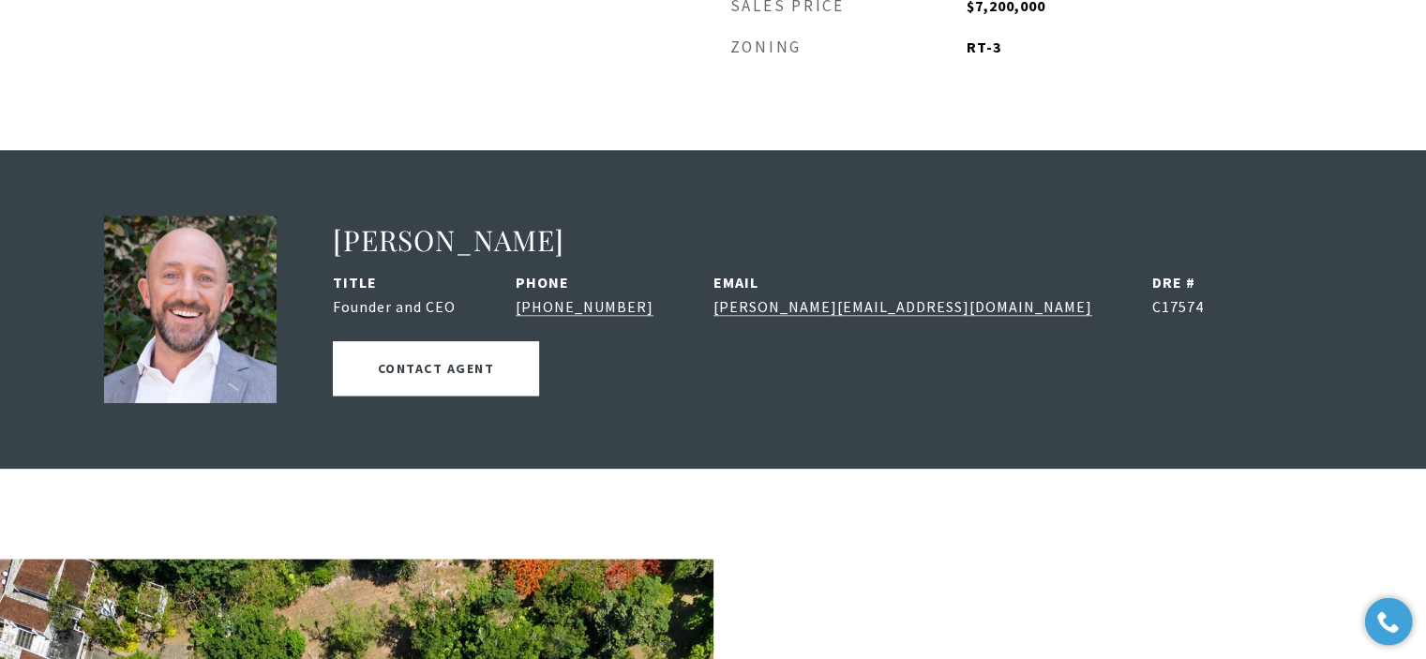
type input "**********"
type input "***"
type input "**********"
type input "**"
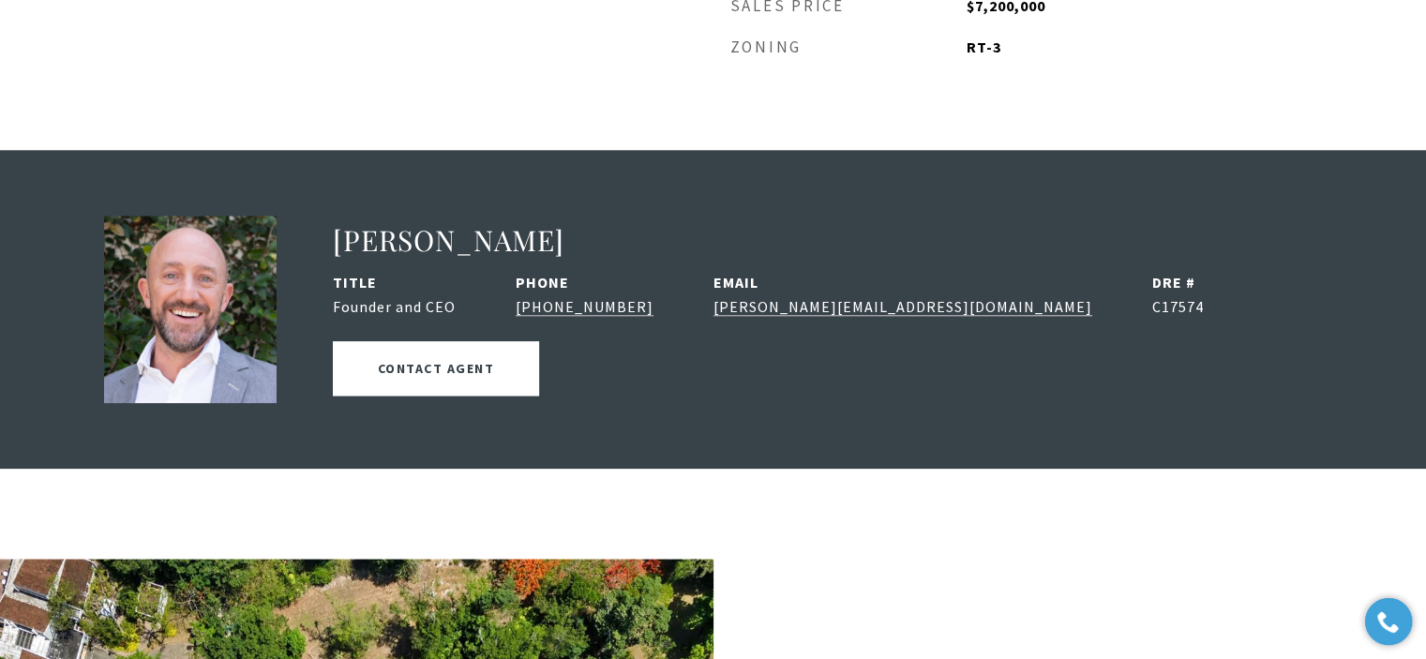
type input "********"
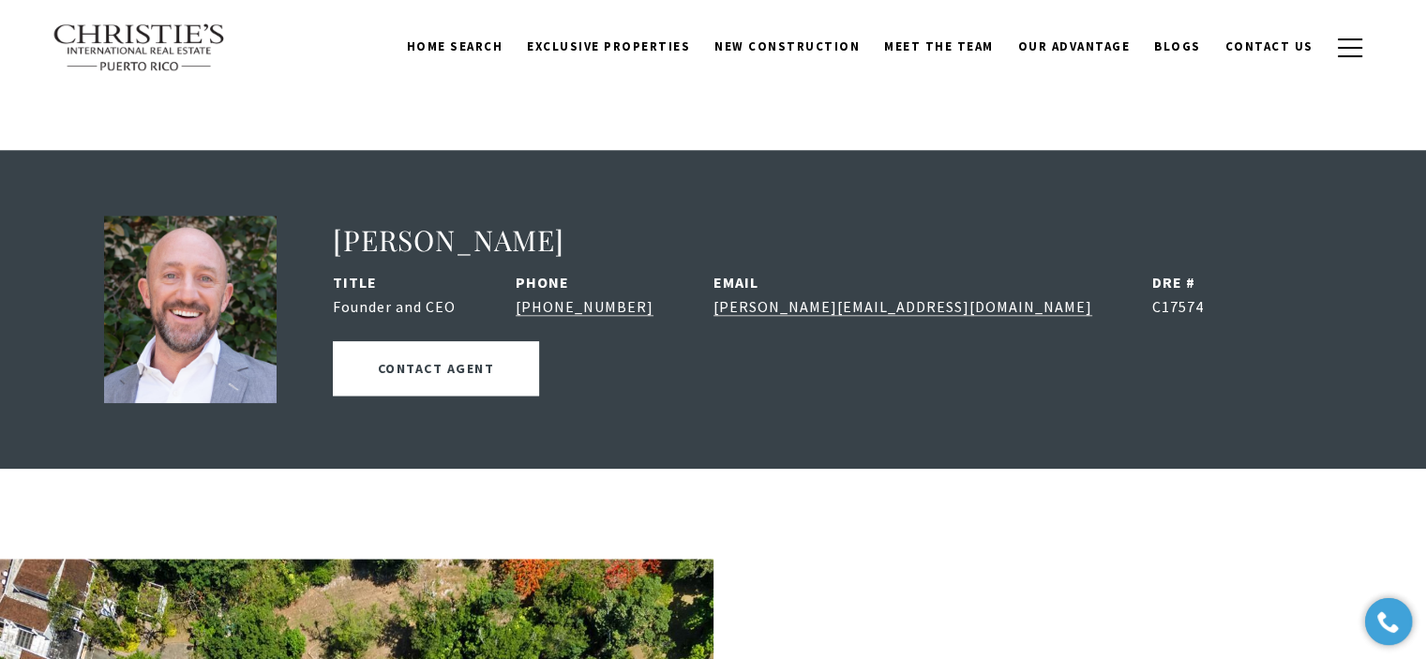
scroll to position [0, 0]
